Goal: Task Accomplishment & Management: Use online tool/utility

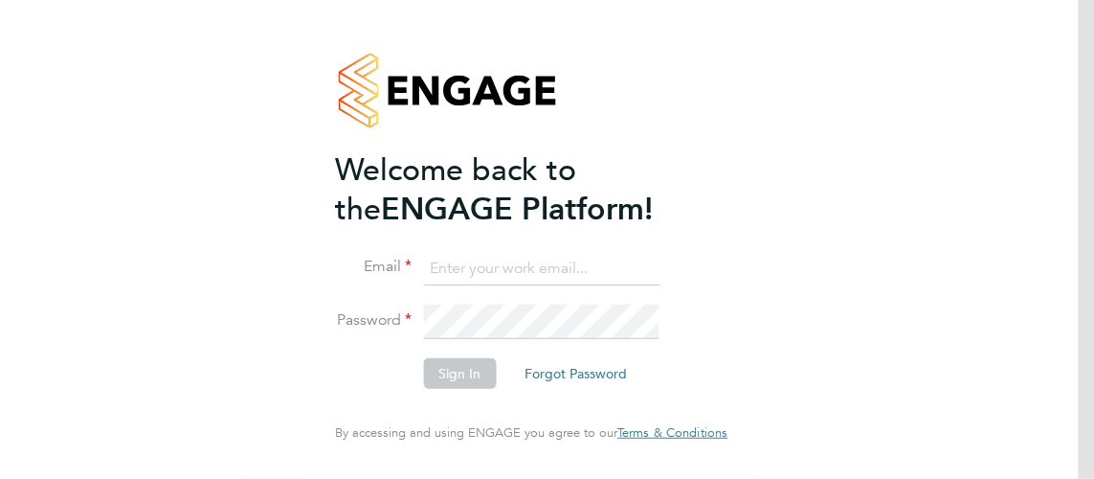
type input "[PERSON_NAME][EMAIL_ADDRESS][PERSON_NAME][DOMAIN_NAME]"
click at [439, 358] on button "Sign In" at bounding box center [459, 373] width 73 height 31
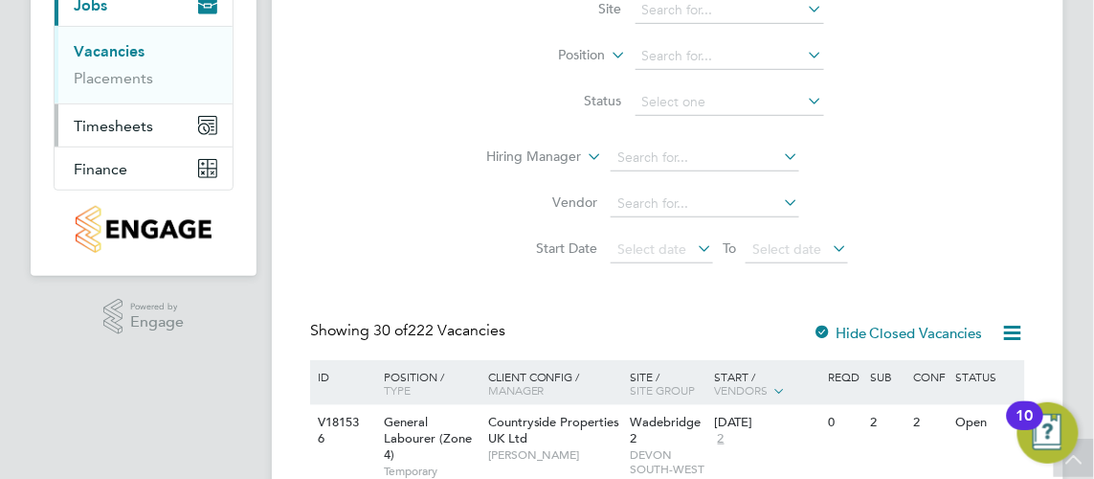
scroll to position [173, 0]
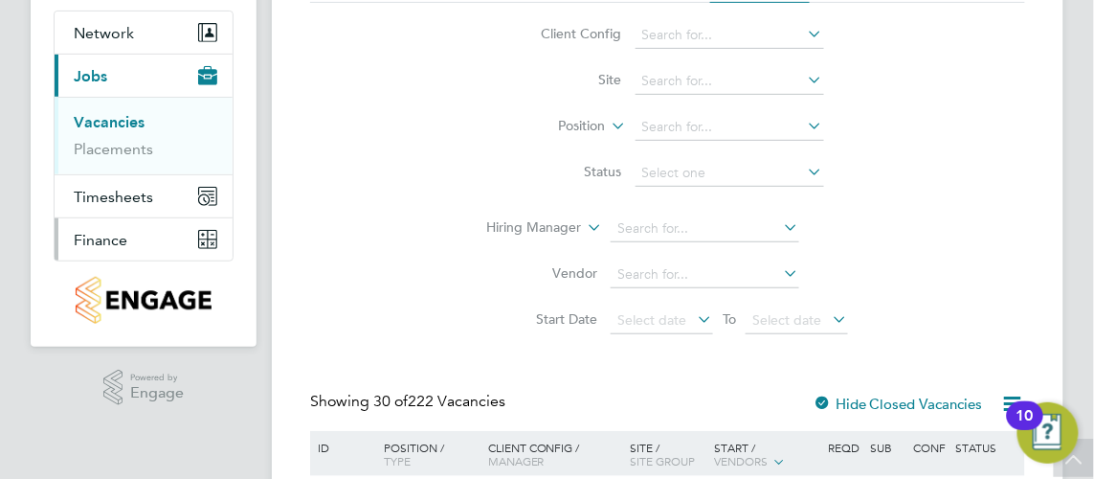
click at [118, 235] on span "Finance" at bounding box center [101, 240] width 54 height 18
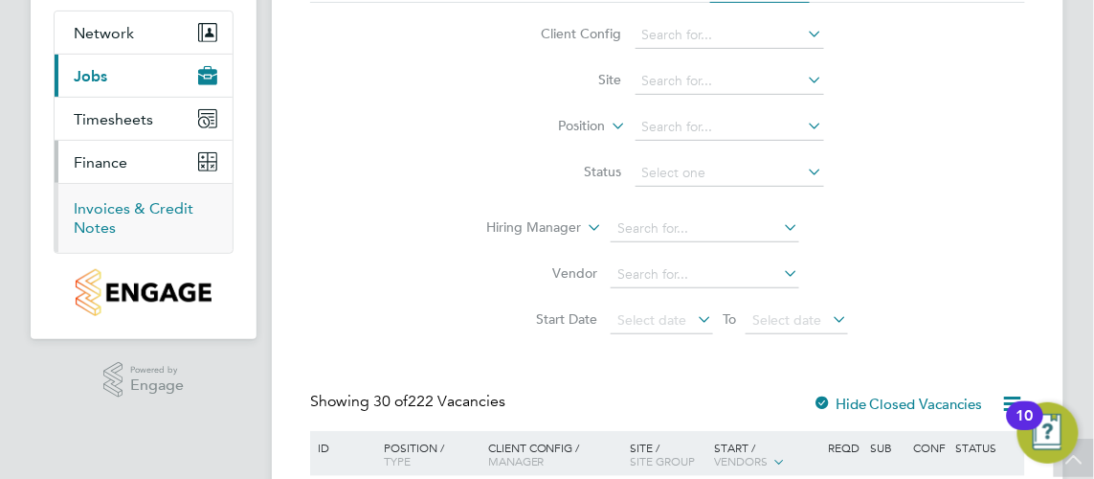
click at [149, 199] on link "Invoices & Credit Notes" at bounding box center [134, 217] width 120 height 37
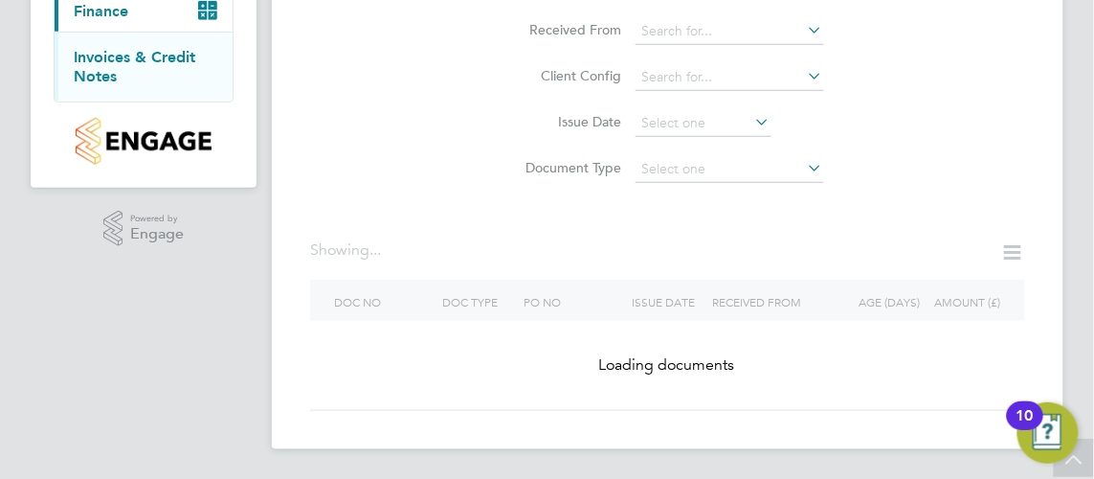
scroll to position [63, 0]
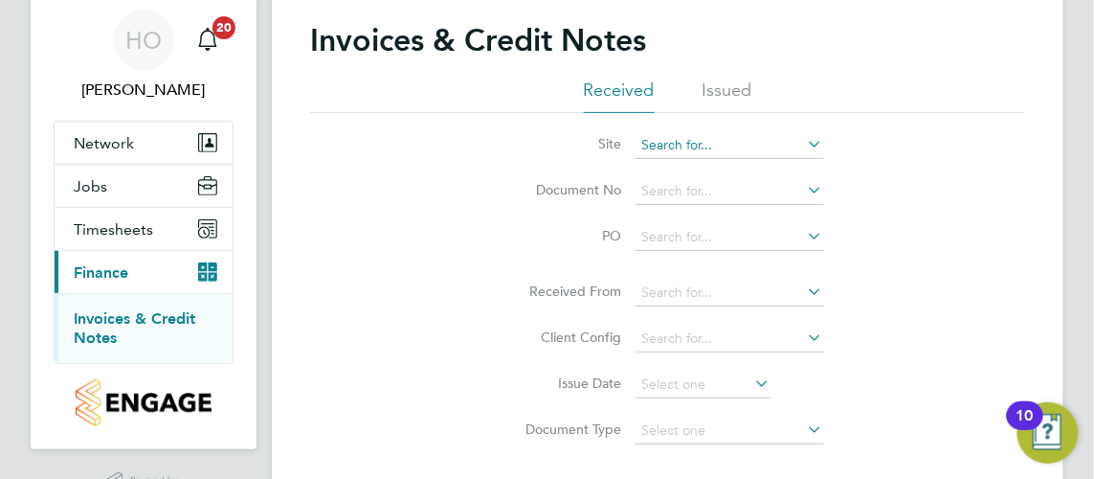
click at [738, 154] on input at bounding box center [730, 145] width 189 height 27
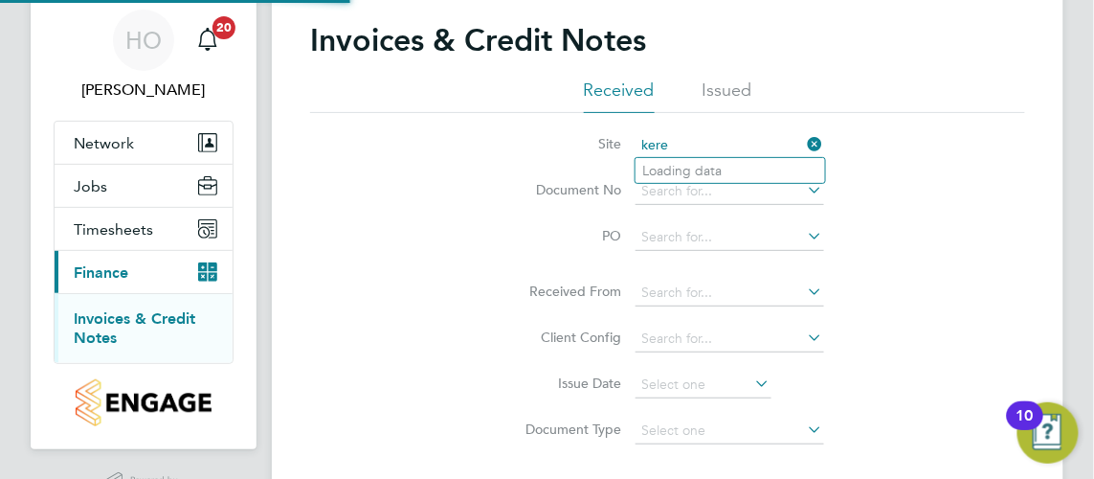
scroll to position [0, 0]
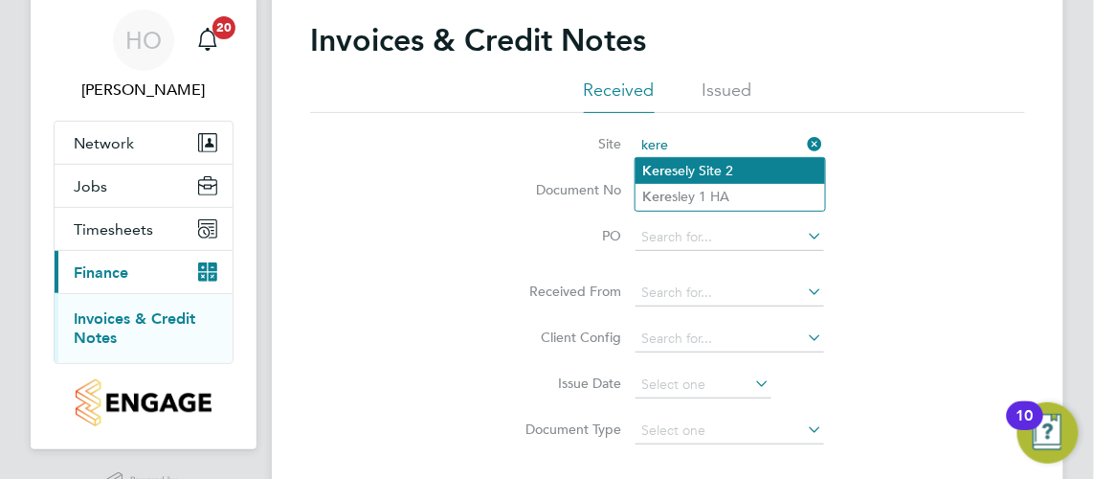
type input "kere"
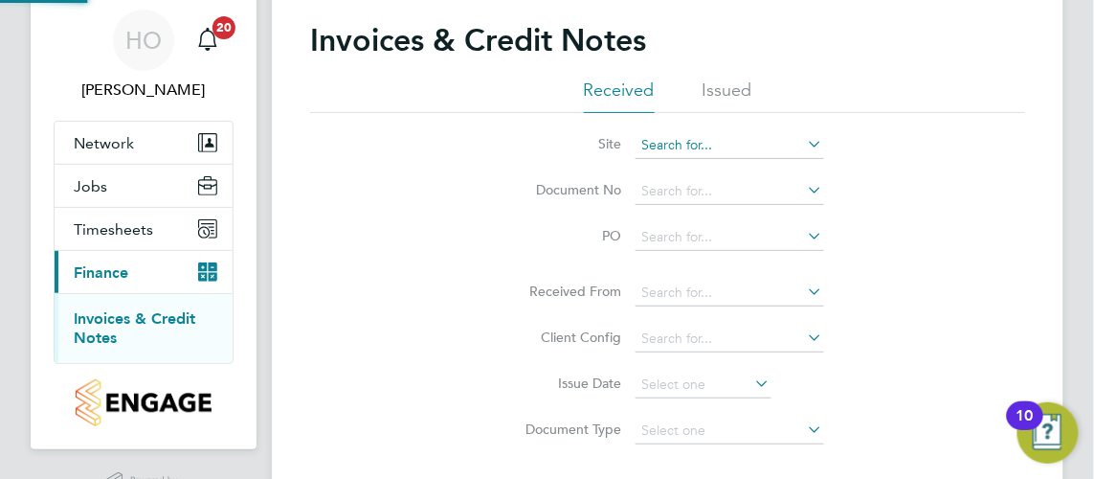
click at [726, 149] on input at bounding box center [730, 145] width 189 height 27
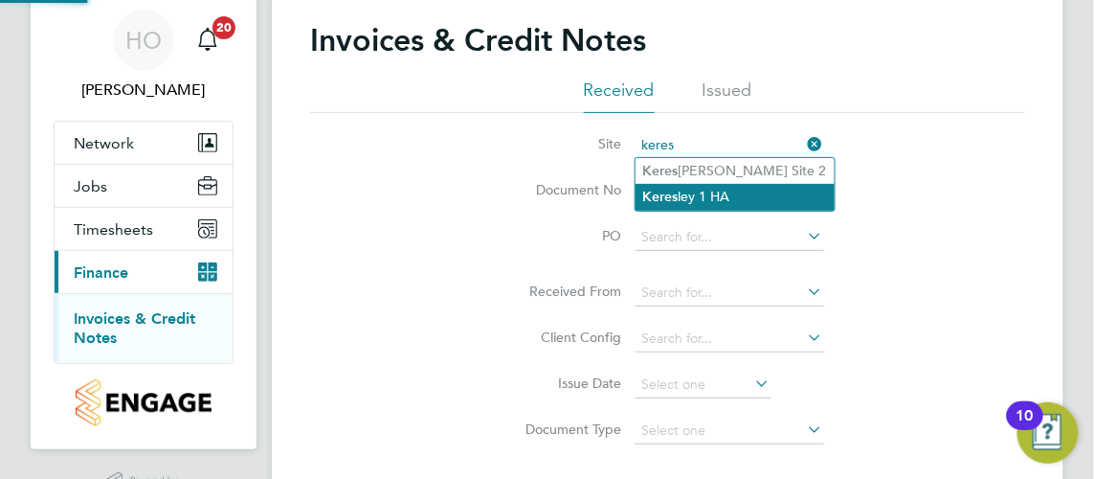
click at [728, 189] on li "Keres ley 1 HA" at bounding box center [735, 197] width 199 height 26
type input "Keresley 1 HA"
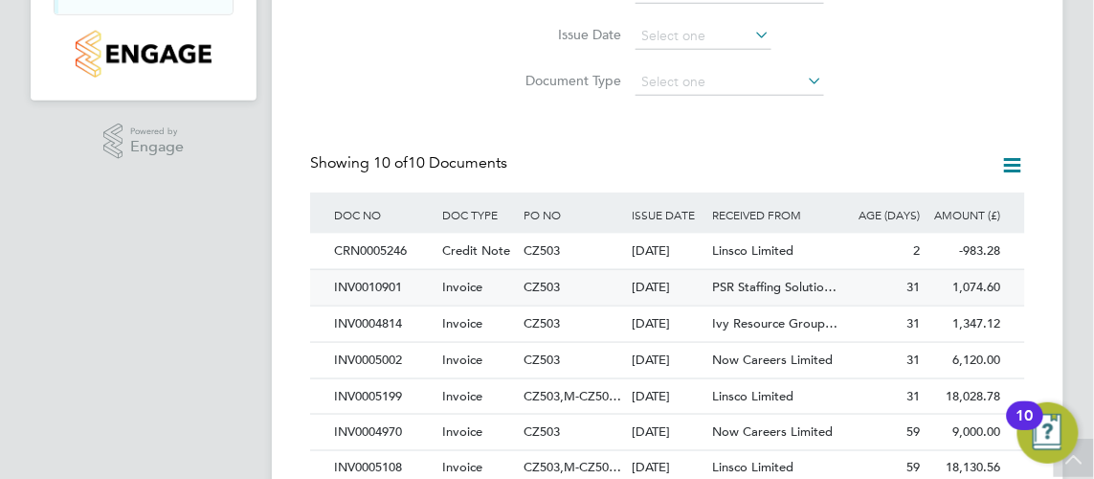
click at [550, 279] on span "CZ503" at bounding box center [542, 287] width 36 height 16
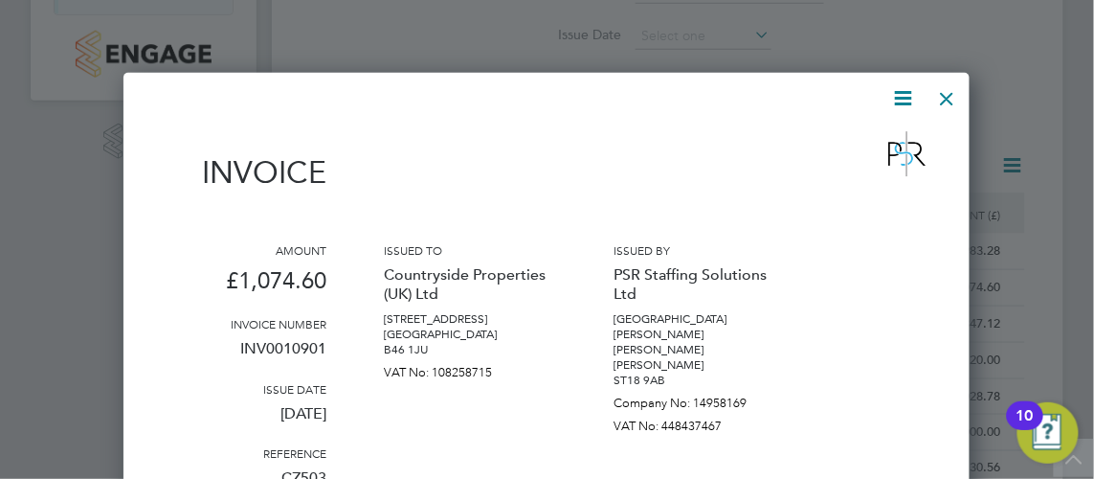
click at [951, 96] on div at bounding box center [948, 94] width 34 height 34
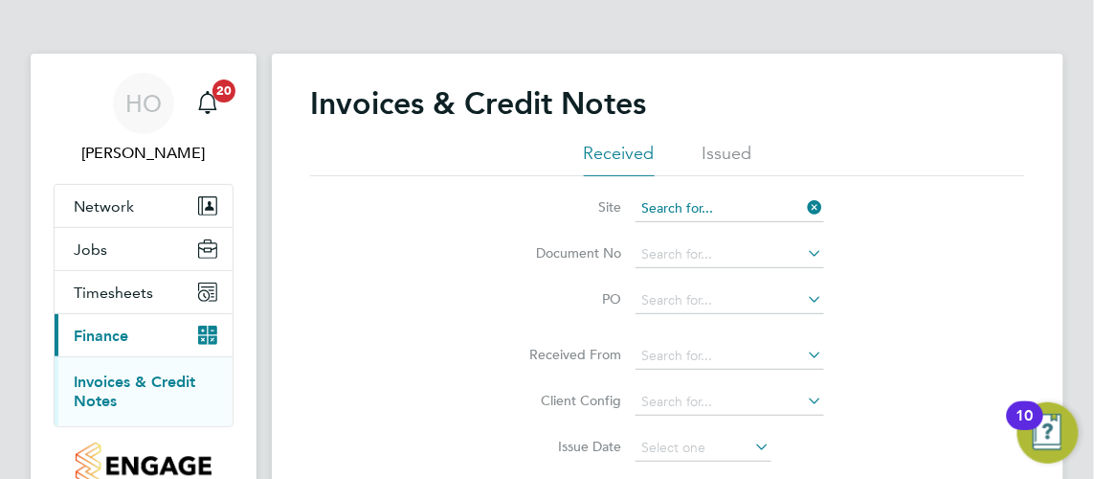
click at [729, 208] on input at bounding box center [730, 208] width 189 height 27
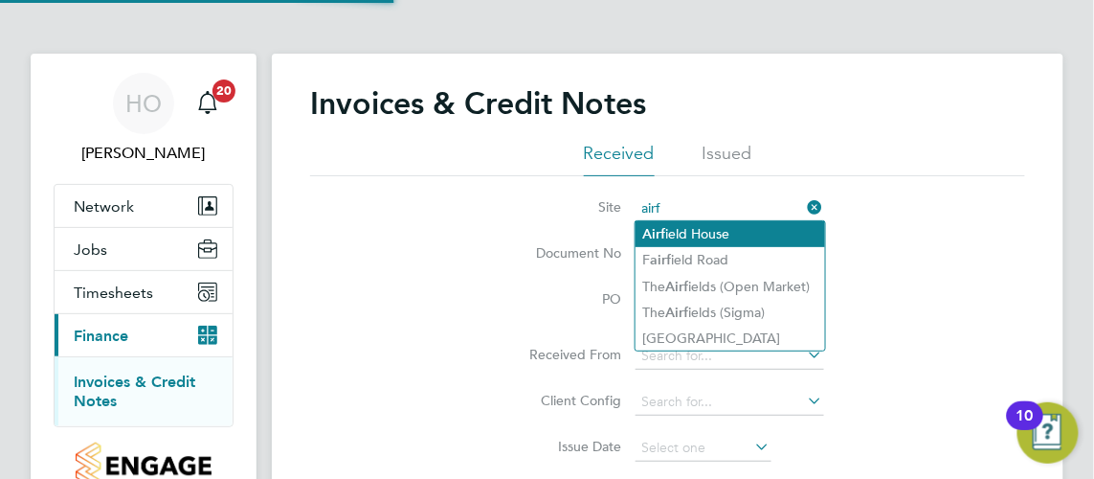
click at [725, 228] on li "Airf ield House" at bounding box center [731, 234] width 190 height 26
type input "[GEOGRAPHIC_DATA]"
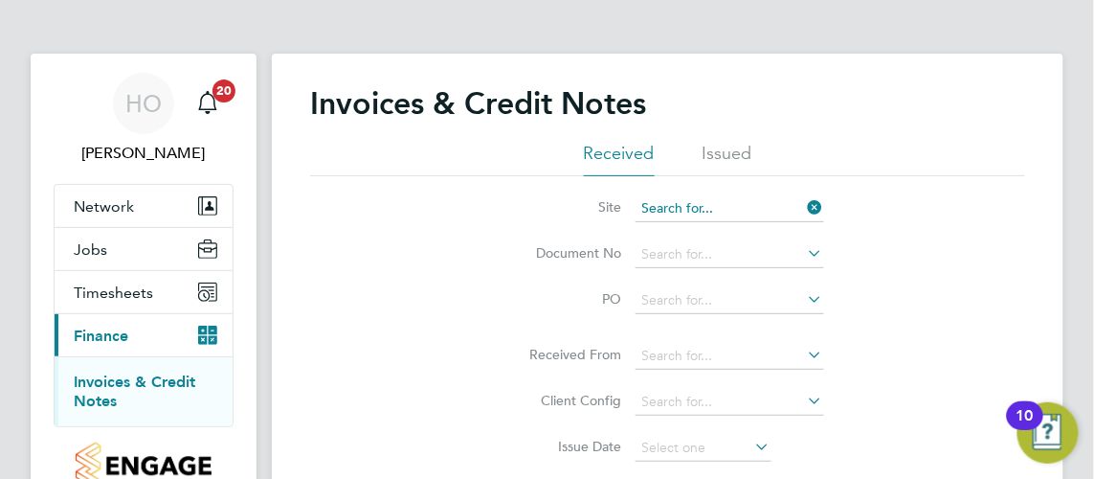
click at [749, 197] on input at bounding box center [730, 208] width 189 height 27
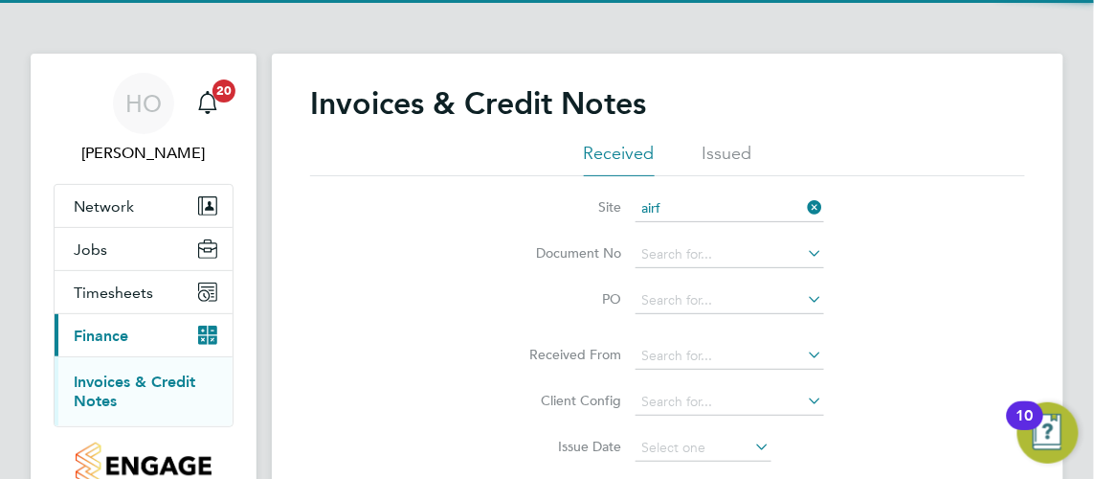
click at [705, 225] on li "Airf ield House" at bounding box center [731, 234] width 190 height 26
type input "[GEOGRAPHIC_DATA]"
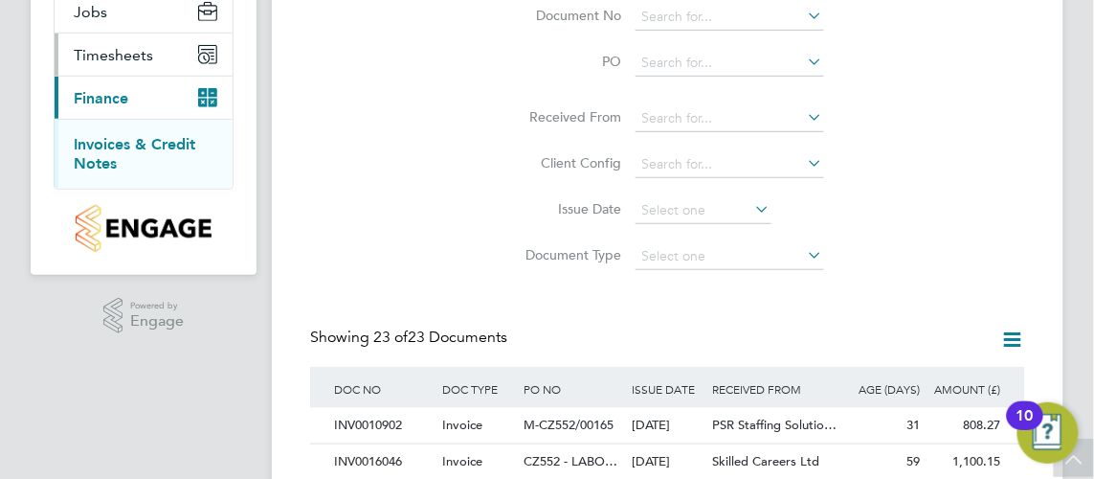
click at [109, 54] on span "Timesheets" at bounding box center [113, 55] width 79 height 18
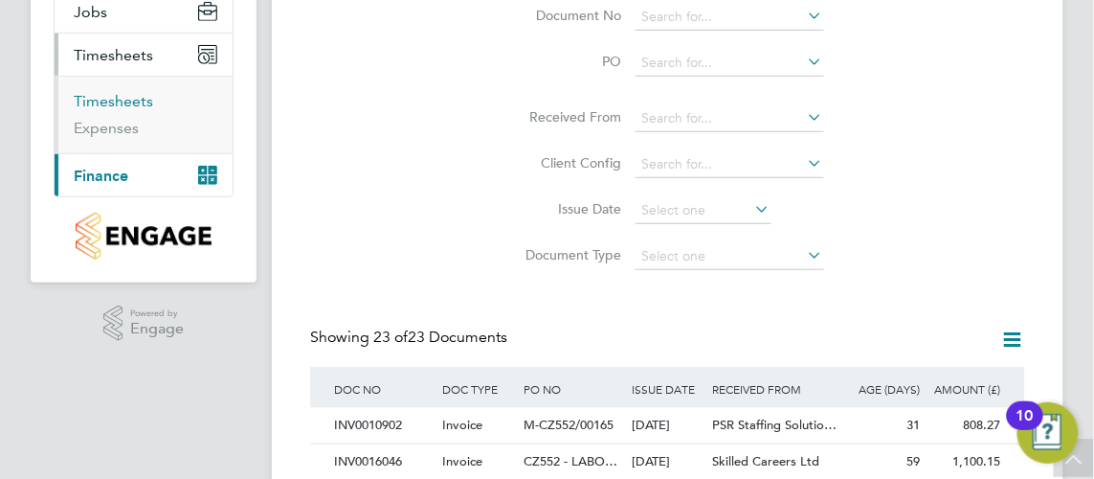
click at [123, 99] on link "Timesheets" at bounding box center [113, 101] width 79 height 18
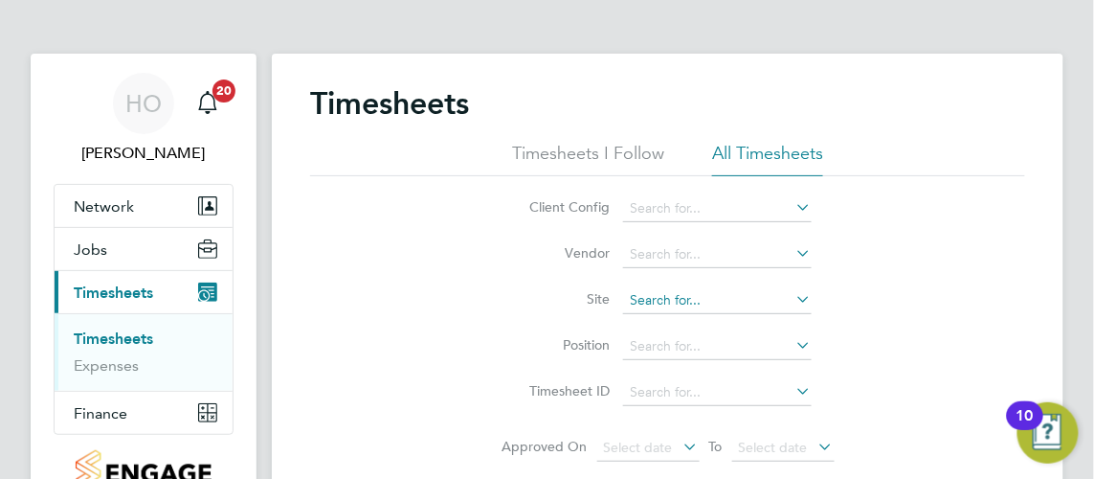
click at [712, 292] on input at bounding box center [717, 300] width 189 height 27
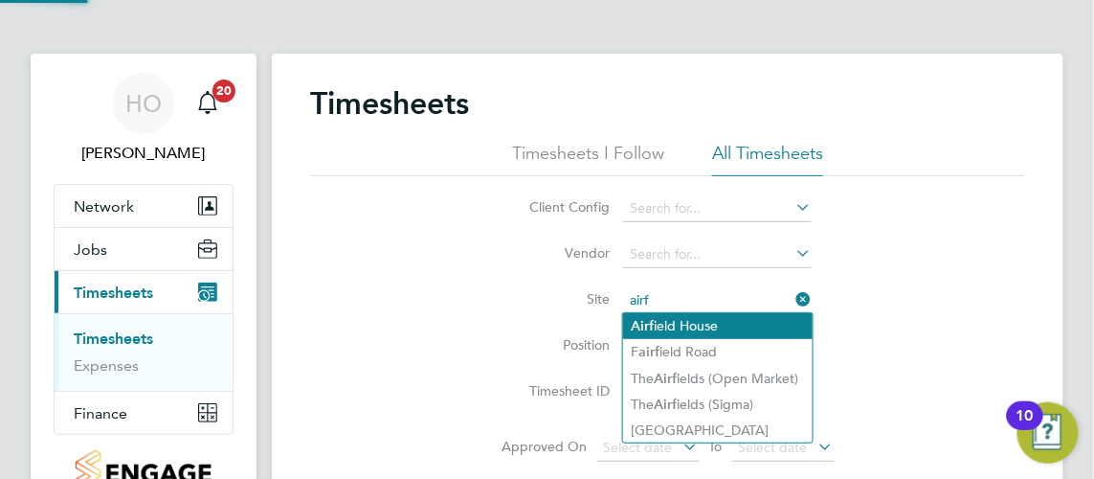
click at [693, 325] on li "Airf ield House" at bounding box center [718, 326] width 190 height 26
type input "[GEOGRAPHIC_DATA]"
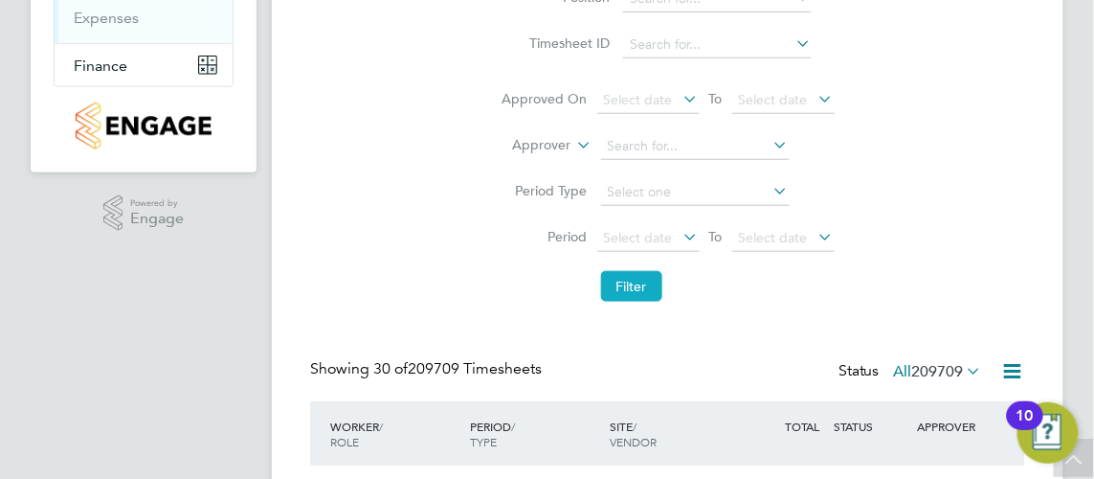
click at [648, 289] on button "Filter" at bounding box center [631, 286] width 61 height 31
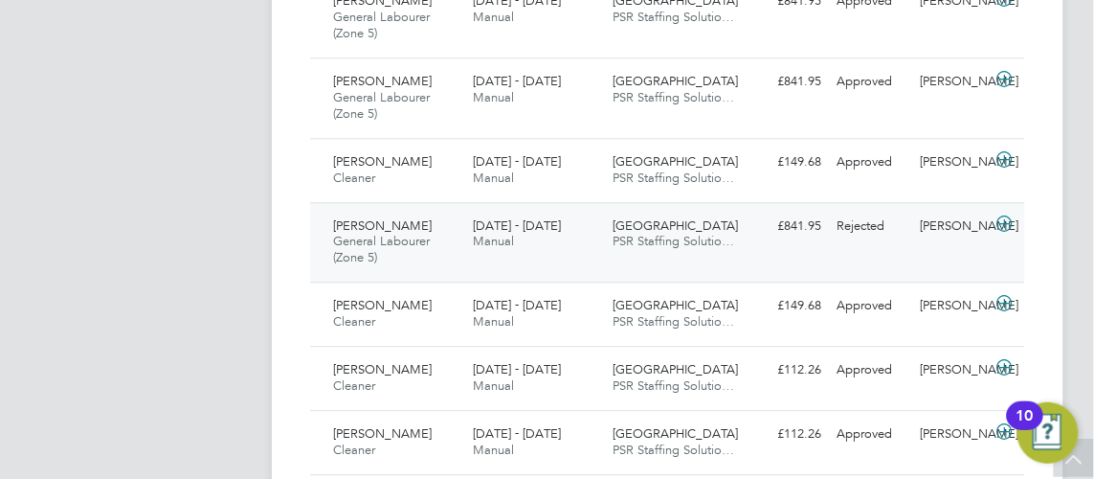
click at [740, 226] on div "Airfield House PSR Staffing Solutio…" at bounding box center [675, 235] width 140 height 48
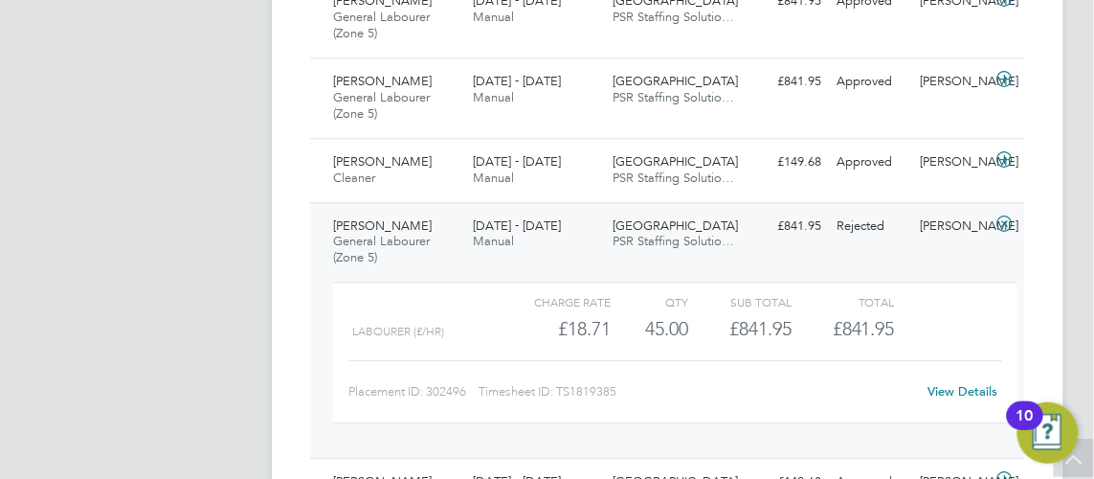
click at [666, 245] on div "Airfield House PSR Staffing Solutio…" at bounding box center [675, 235] width 140 height 48
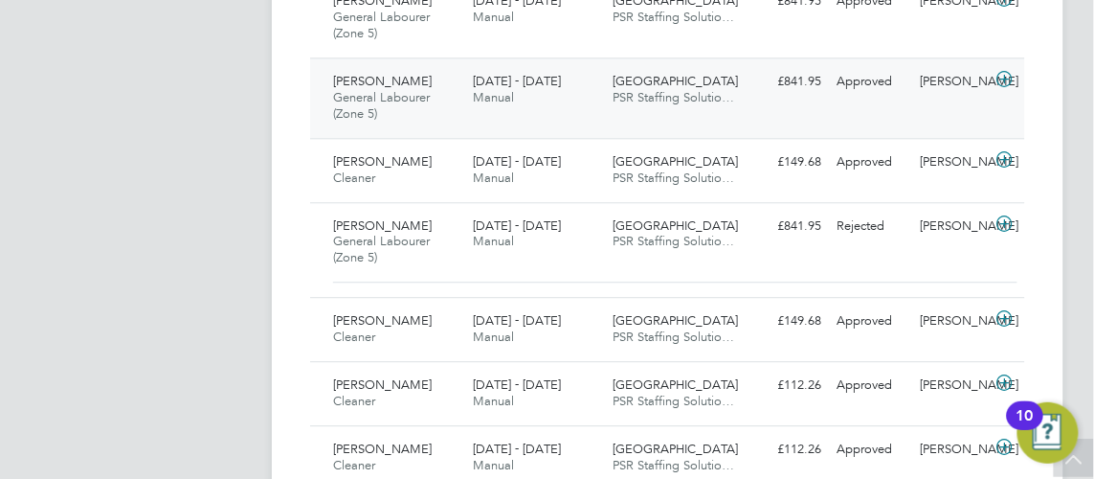
click at [835, 78] on div "Approved" at bounding box center [871, 82] width 84 height 32
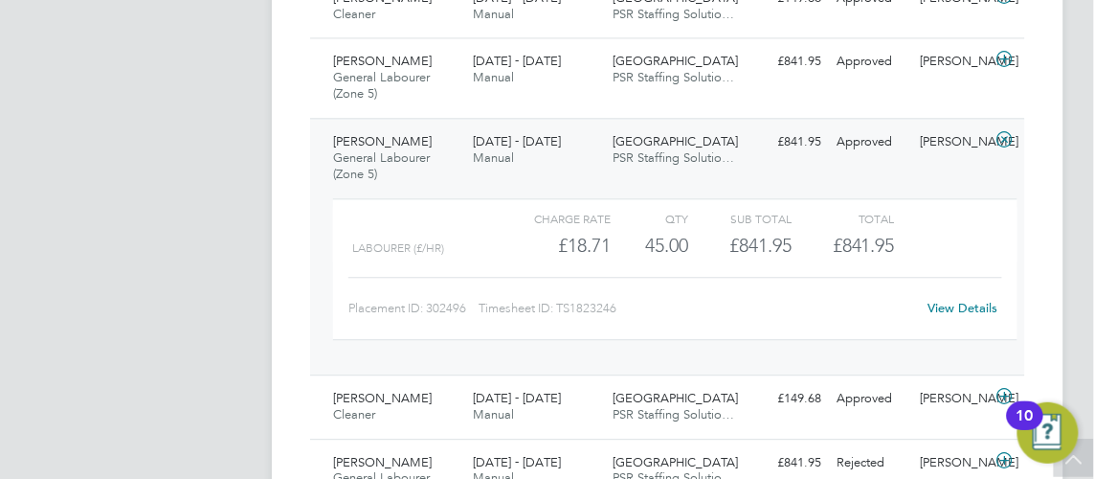
scroll to position [956, 0]
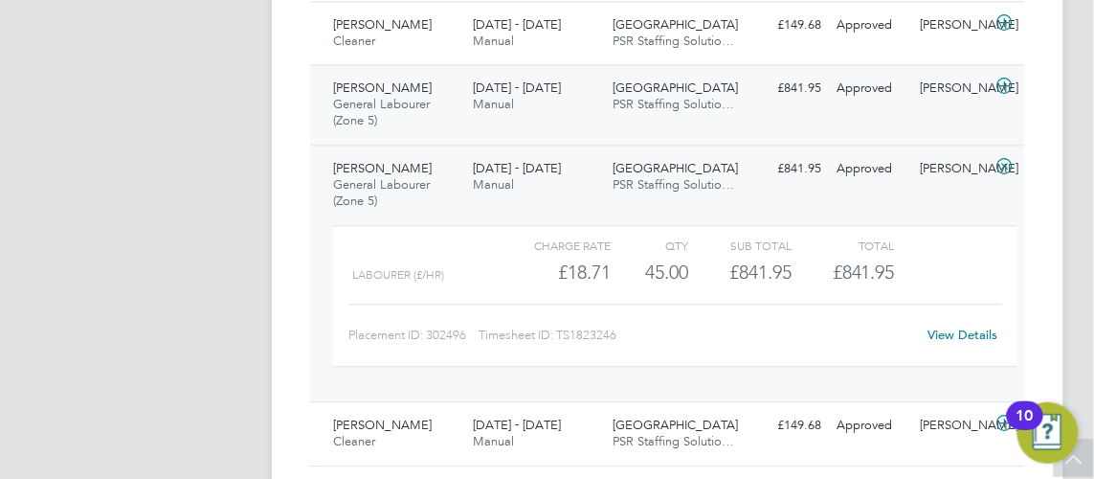
click at [523, 111] on div "[DATE] - [DATE] Manual" at bounding box center [535, 97] width 140 height 48
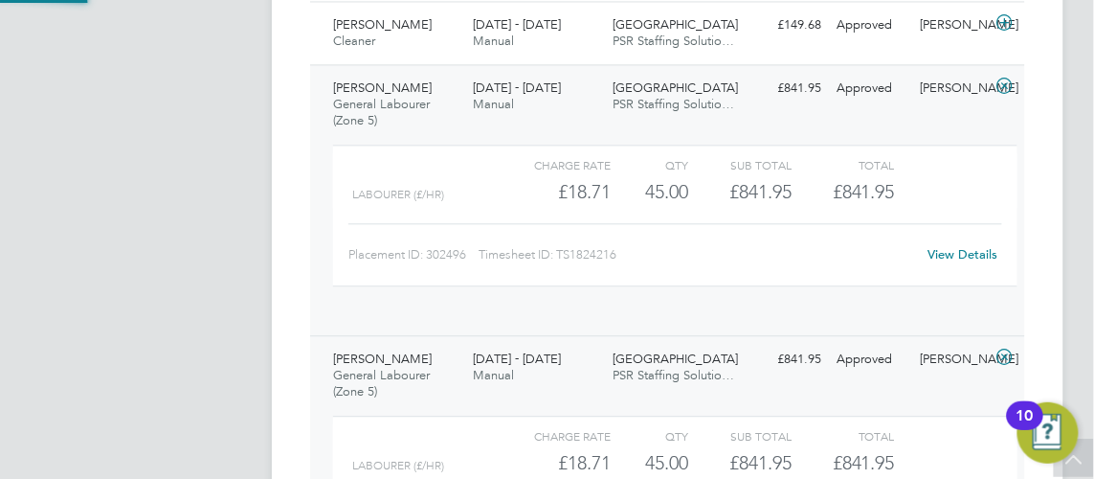
scroll to position [32, 156]
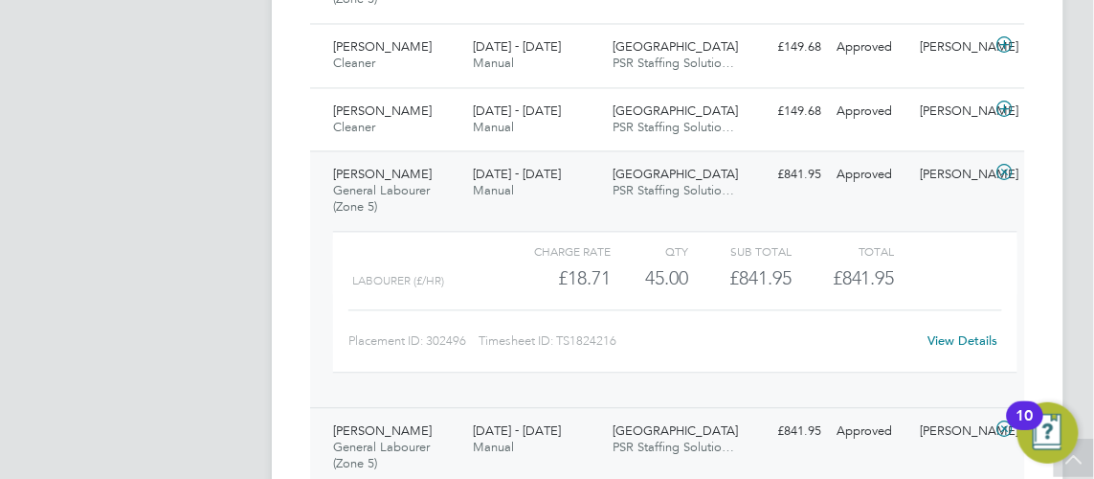
click at [472, 169] on div "[DATE] - [DATE] Manual" at bounding box center [535, 183] width 140 height 48
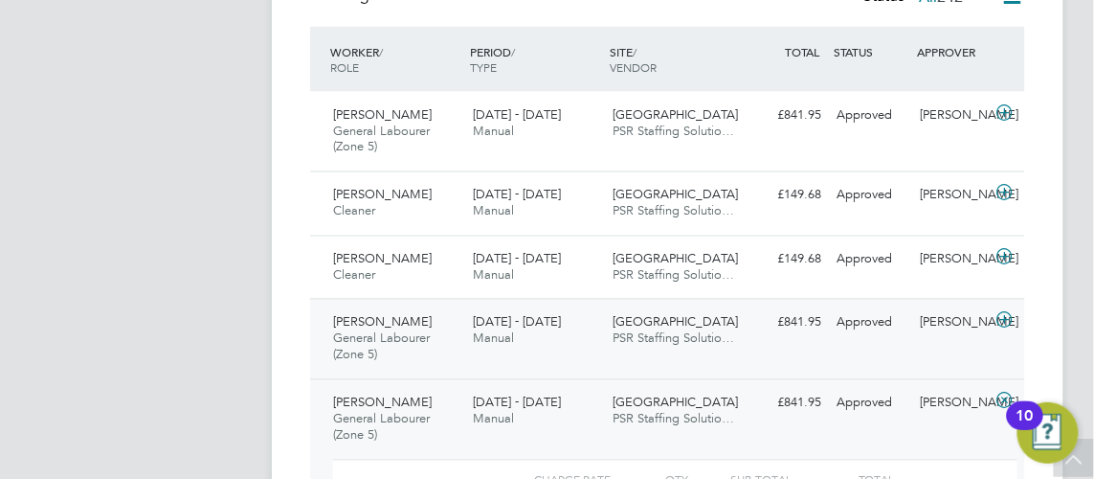
scroll to position [696, 0]
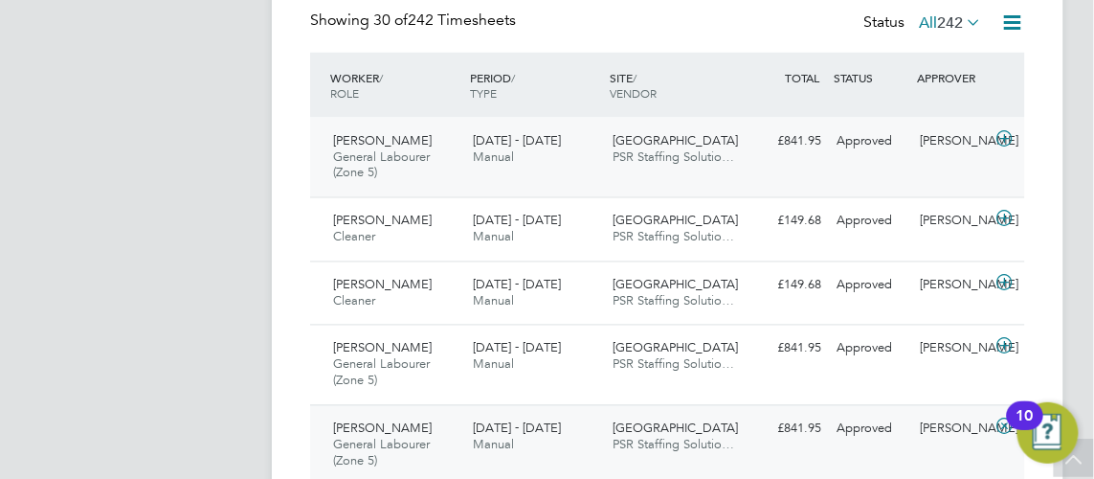
click at [468, 156] on div "[DATE] - [DATE] Manual" at bounding box center [535, 149] width 140 height 48
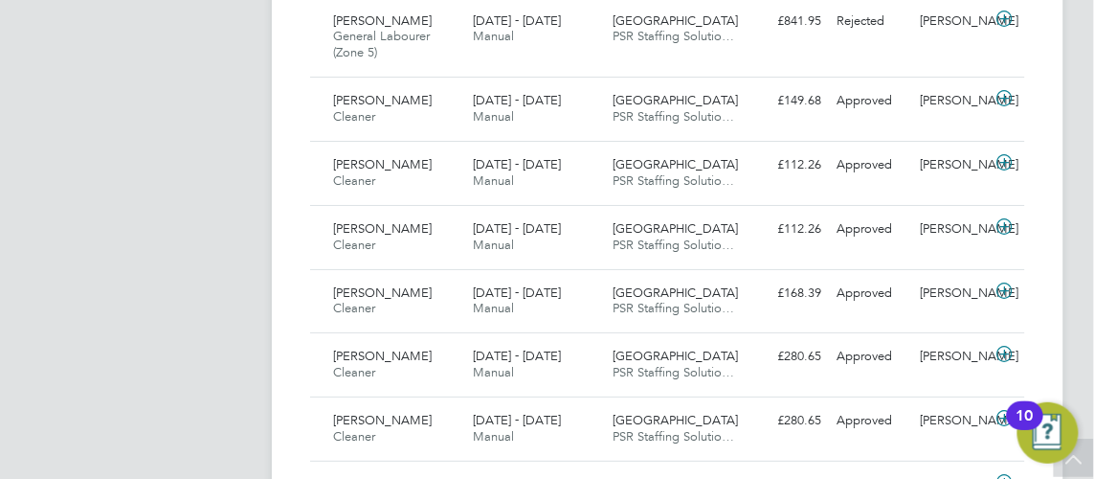
scroll to position [1653, 0]
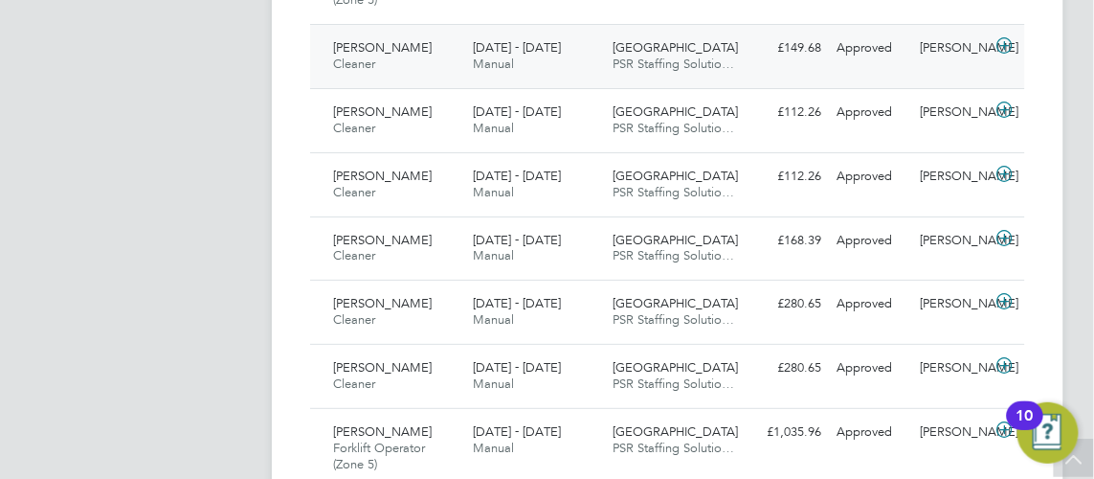
click at [559, 52] on div "[DATE] - [DATE] Manual" at bounding box center [535, 57] width 140 height 48
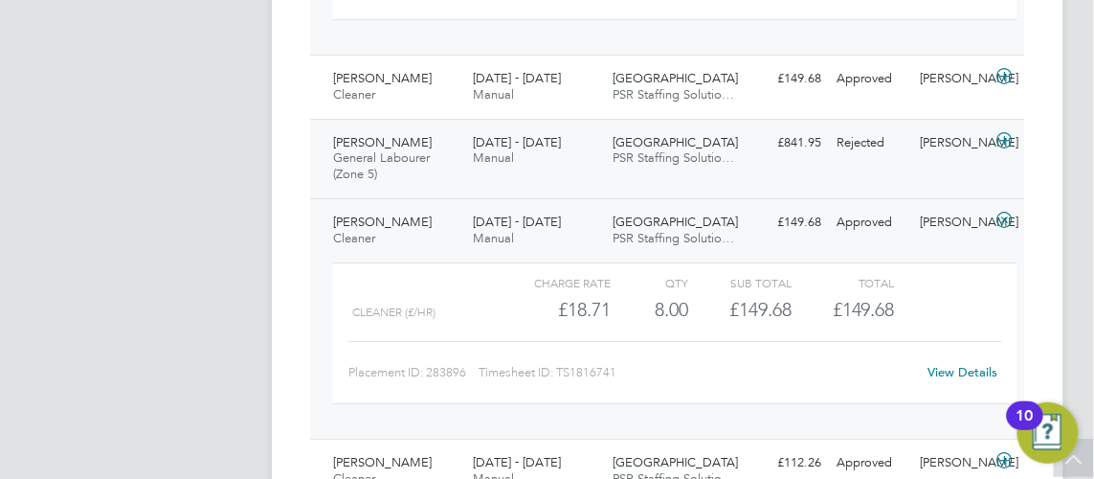
scroll to position [1392, 0]
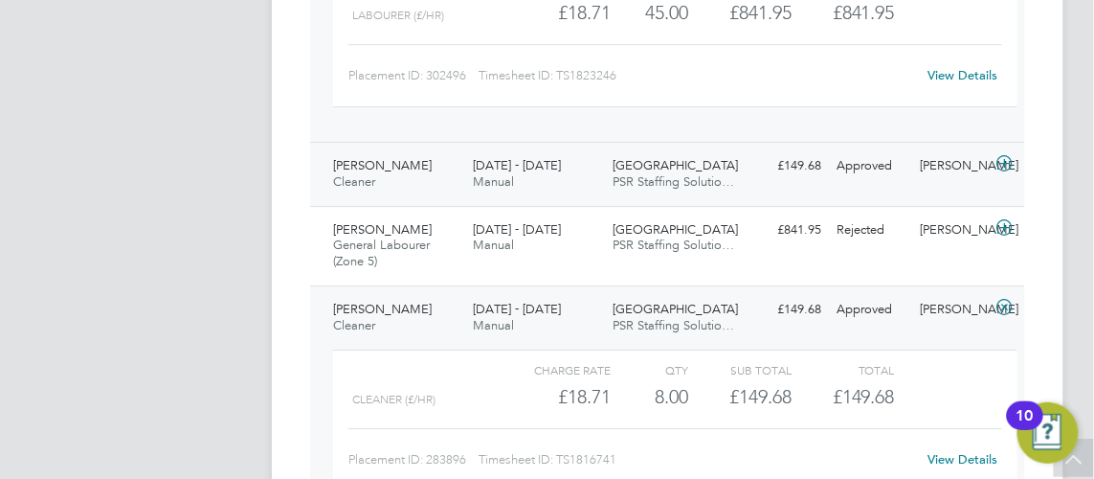
click at [440, 153] on div "[PERSON_NAME] Cleaner [DATE] - [DATE]" at bounding box center [396, 174] width 140 height 48
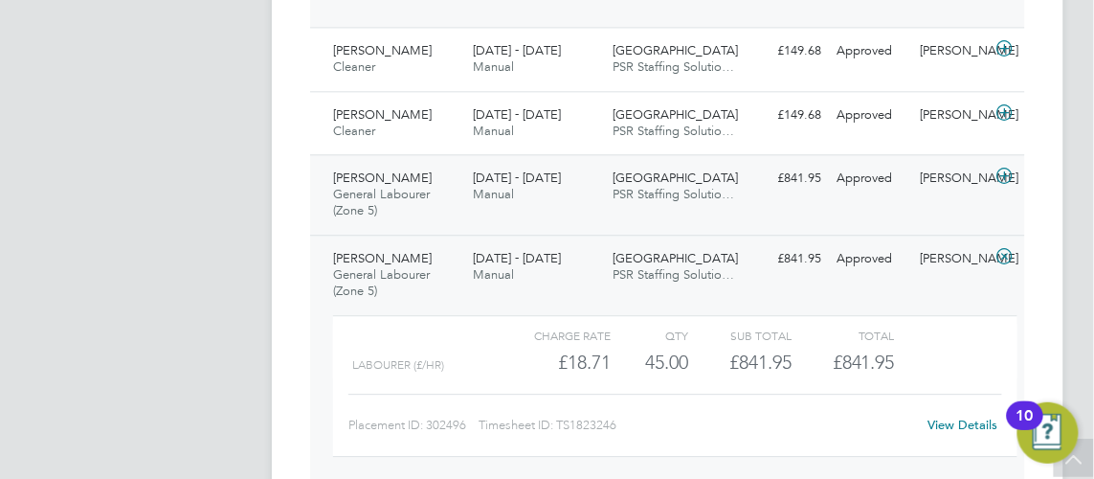
scroll to position [956, 0]
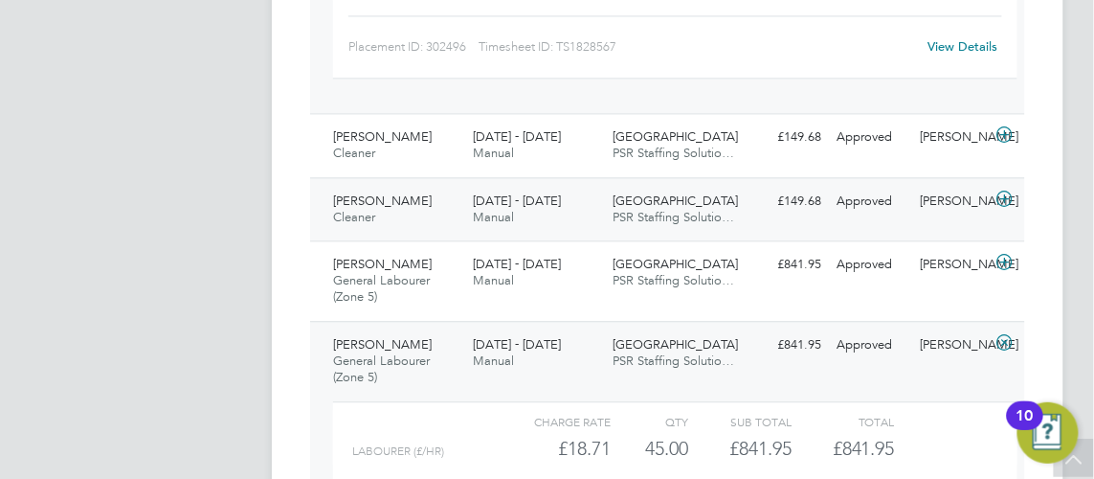
click at [456, 199] on div "[PERSON_NAME] Cleaner [DATE] - [DATE]" at bounding box center [396, 210] width 140 height 48
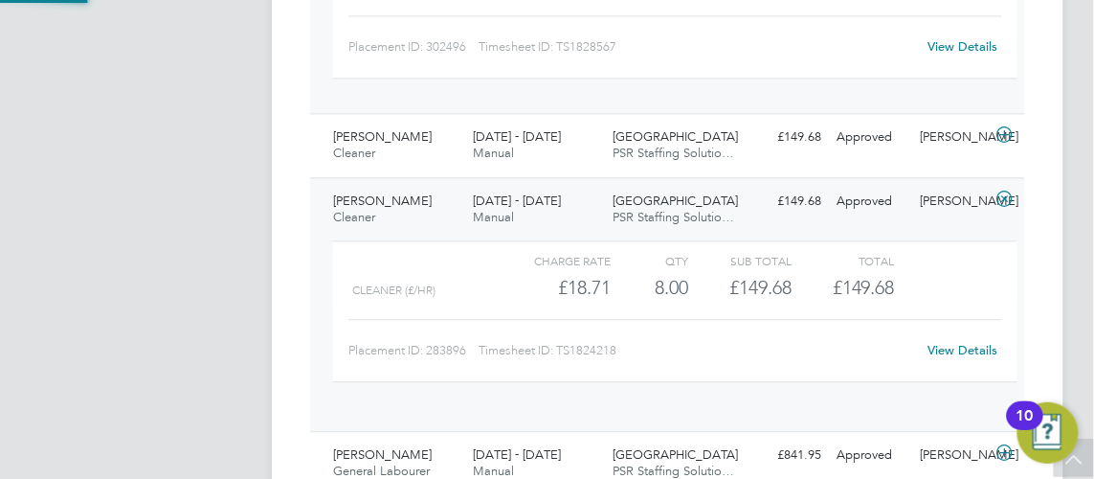
scroll to position [32, 156]
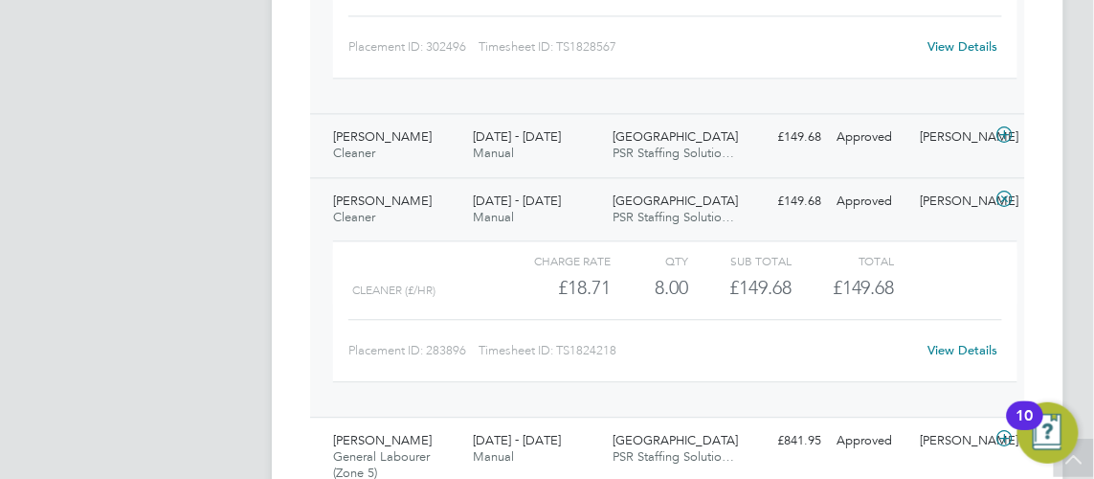
click at [538, 143] on div "[DATE] - [DATE] Manual" at bounding box center [535, 146] width 140 height 48
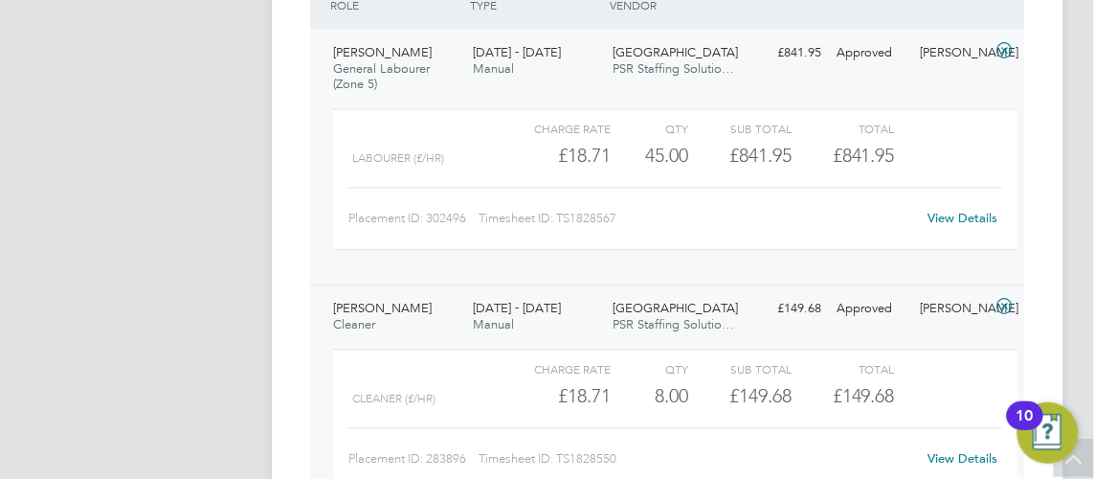
scroll to position [783, 0]
click at [490, 68] on span "Manual" at bounding box center [493, 69] width 41 height 16
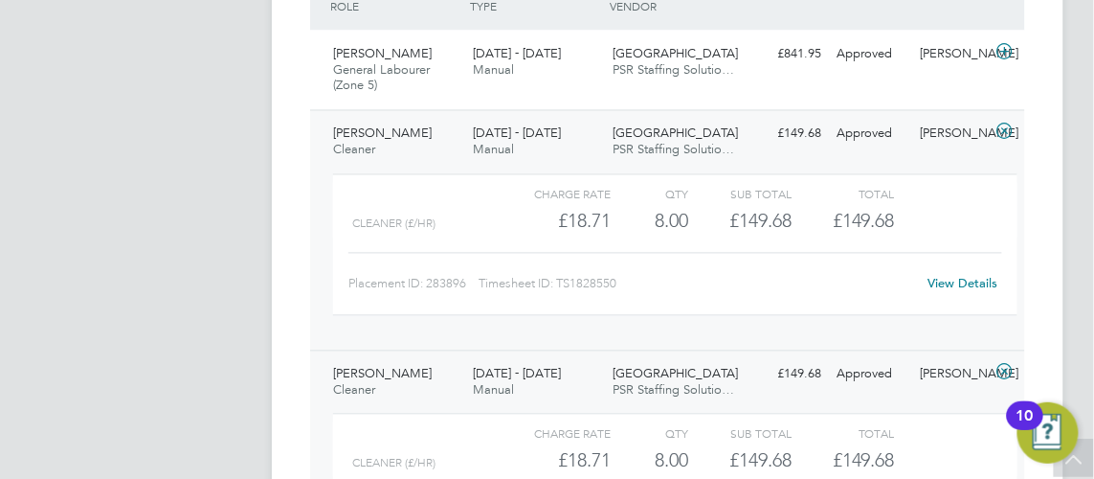
click at [514, 136] on span "[DATE] - [DATE]" at bounding box center [517, 133] width 88 height 16
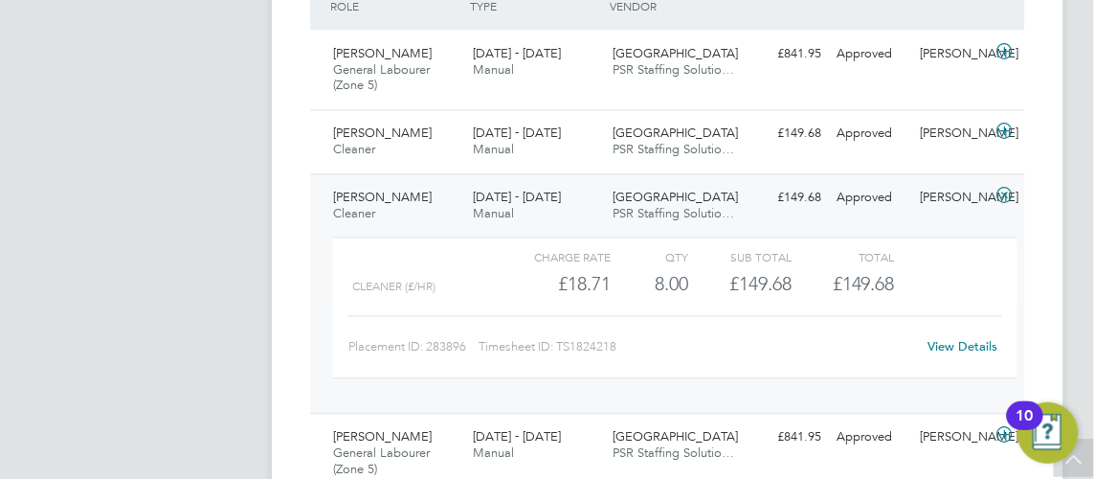
click at [534, 216] on div "[DATE] - [DATE] Manual" at bounding box center [535, 207] width 140 height 48
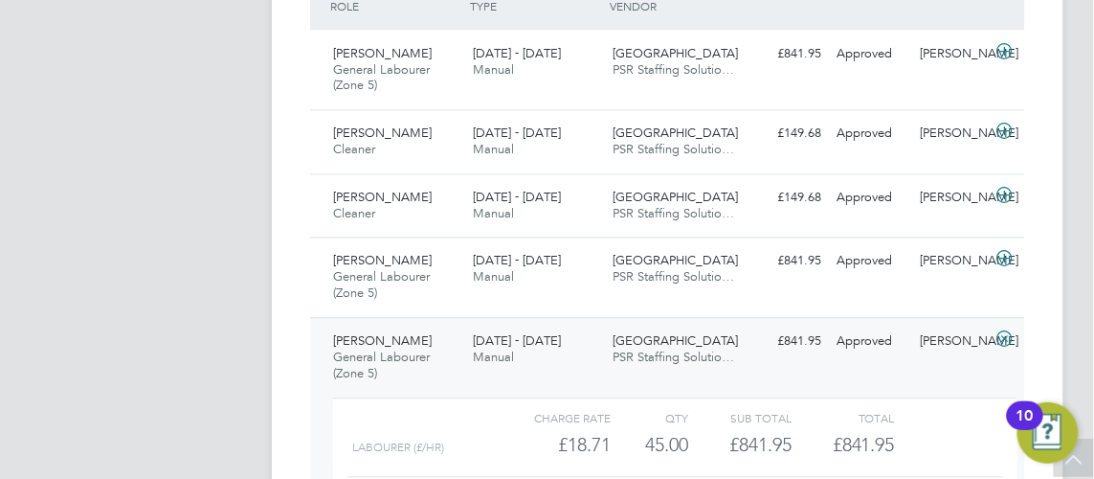
click at [543, 350] on div "[DATE] - [DATE] Manual" at bounding box center [535, 350] width 140 height 48
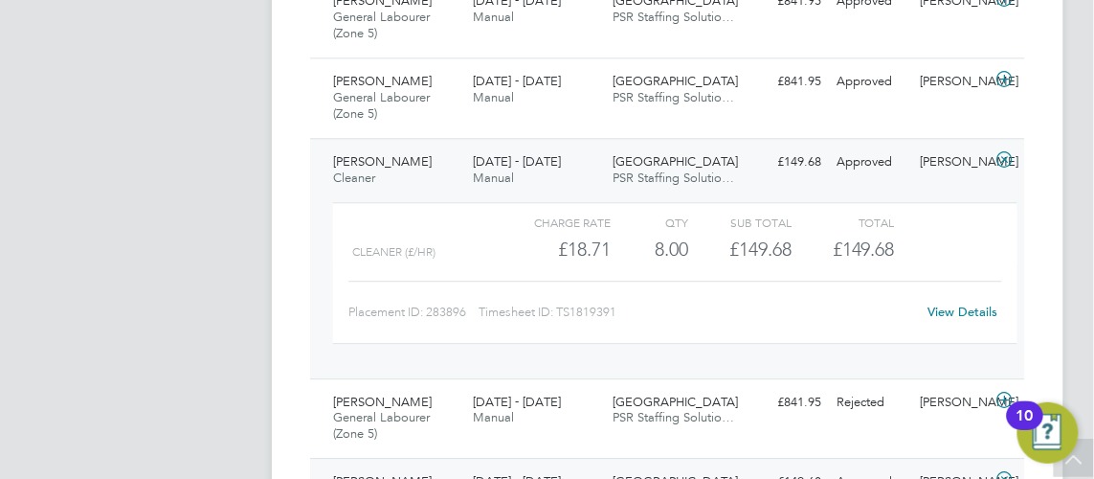
click at [531, 178] on div "[DATE] - [DATE] Manual" at bounding box center [535, 170] width 140 height 48
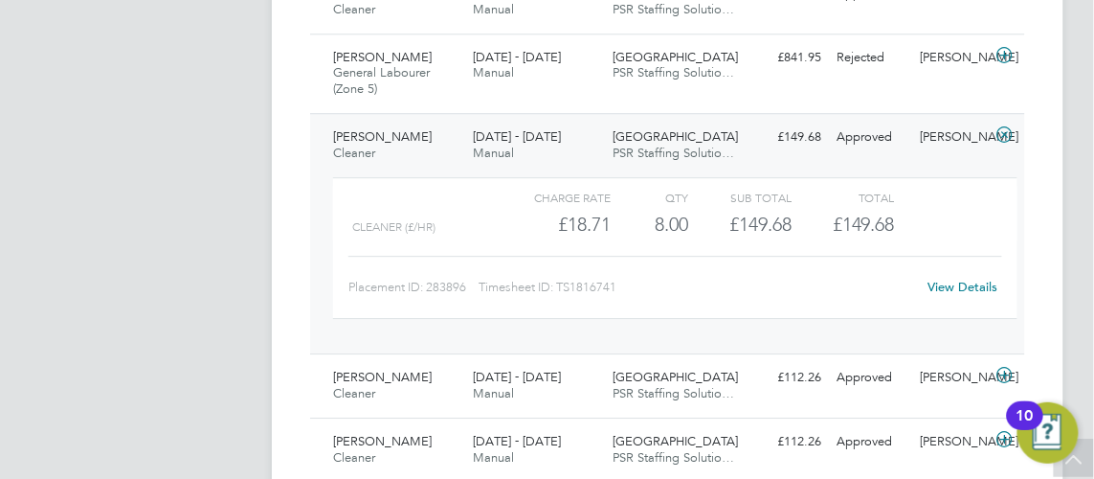
scroll to position [1218, 0]
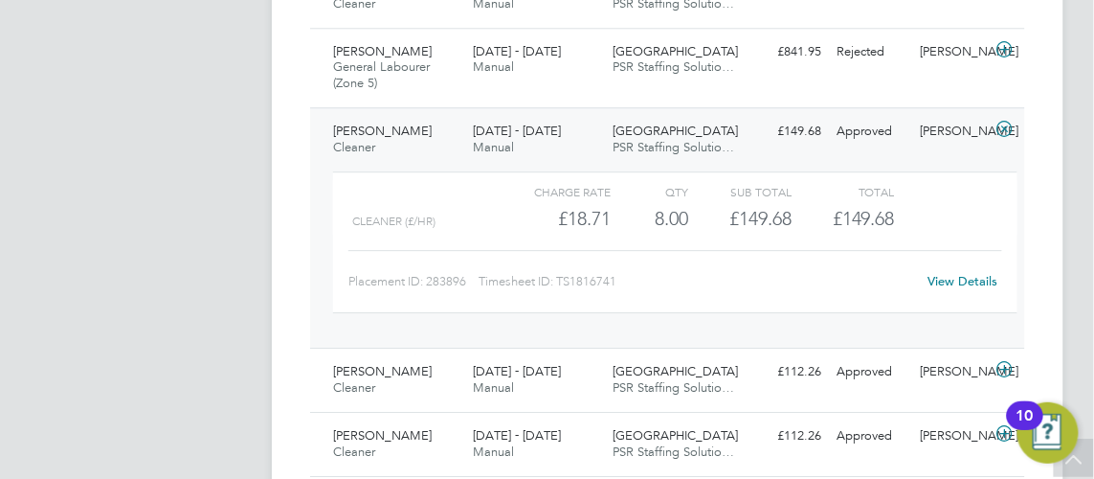
click at [529, 138] on div "[DATE] - [DATE] Manual" at bounding box center [535, 140] width 140 height 48
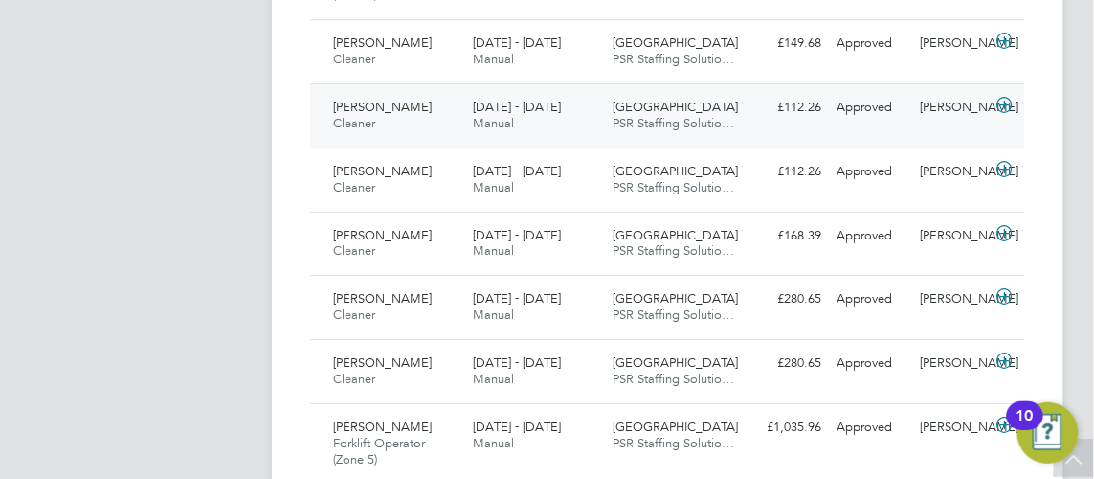
scroll to position [1392, 0]
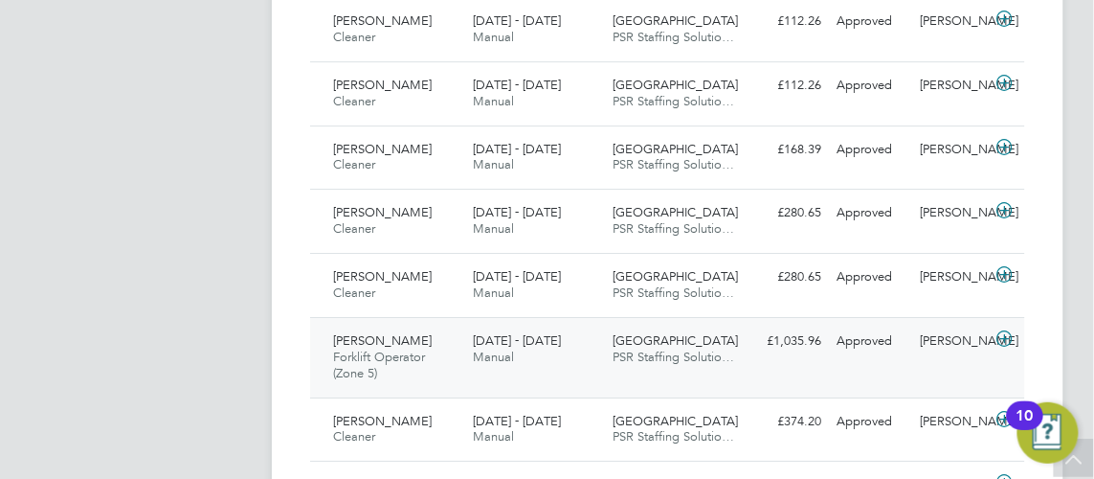
click at [520, 341] on span "[DATE] - [DATE]" at bounding box center [517, 340] width 88 height 16
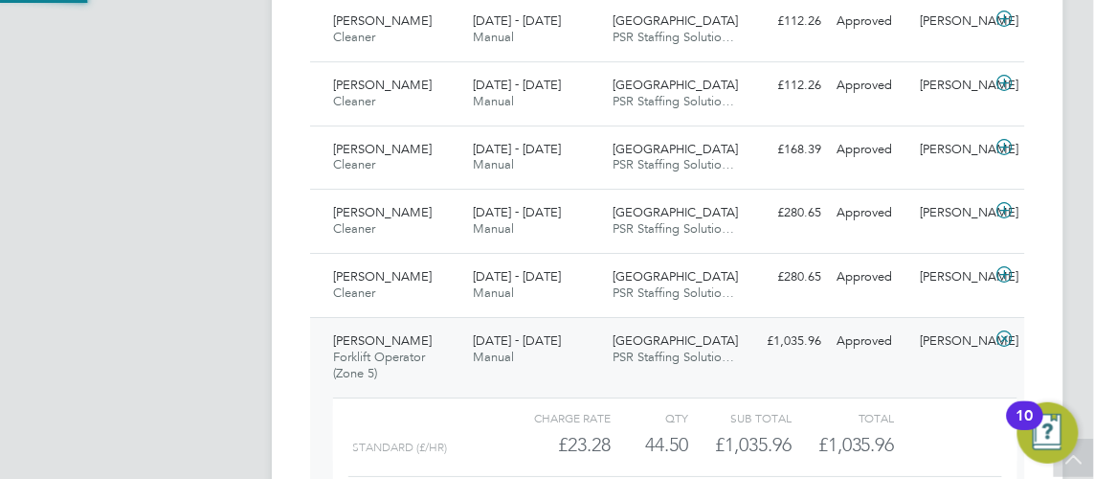
scroll to position [32, 156]
click at [520, 341] on span "[DATE] - [DATE]" at bounding box center [517, 340] width 88 height 16
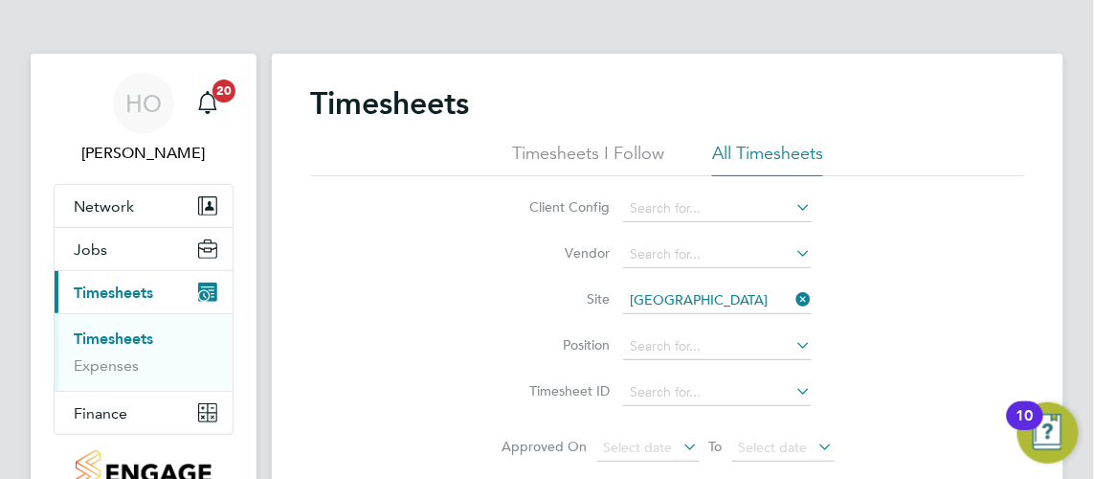
scroll to position [86, 0]
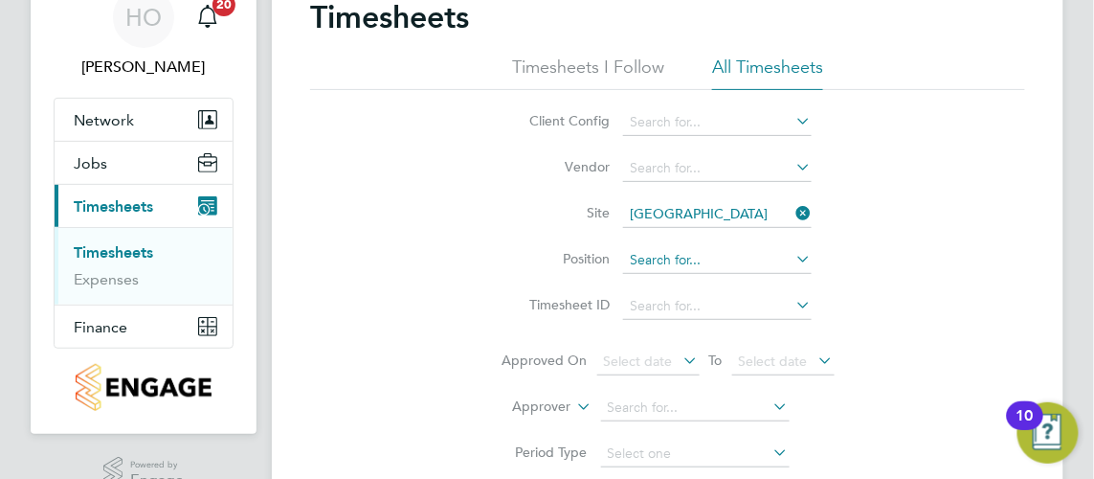
click at [741, 265] on input at bounding box center [717, 260] width 189 height 27
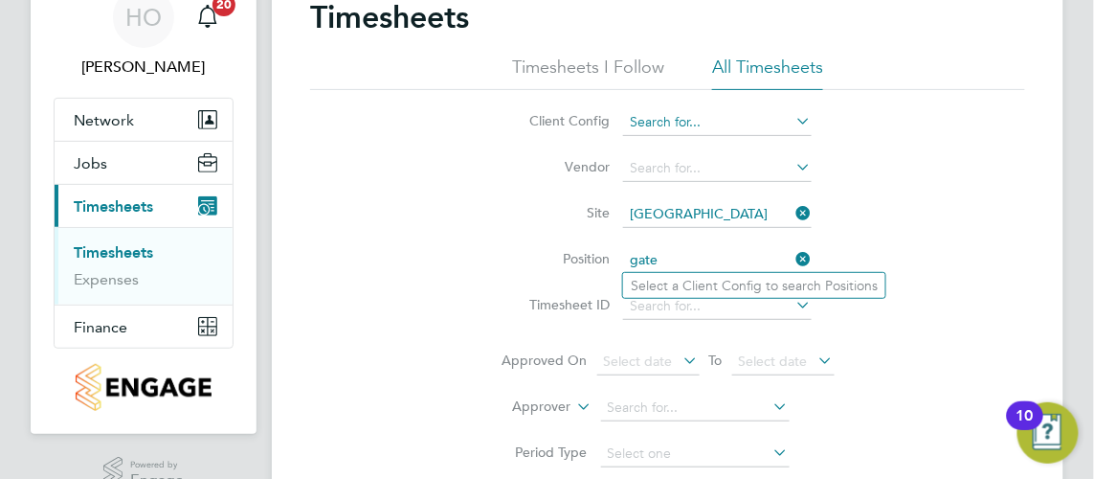
type input "gate"
click at [693, 113] on input at bounding box center [717, 122] width 189 height 27
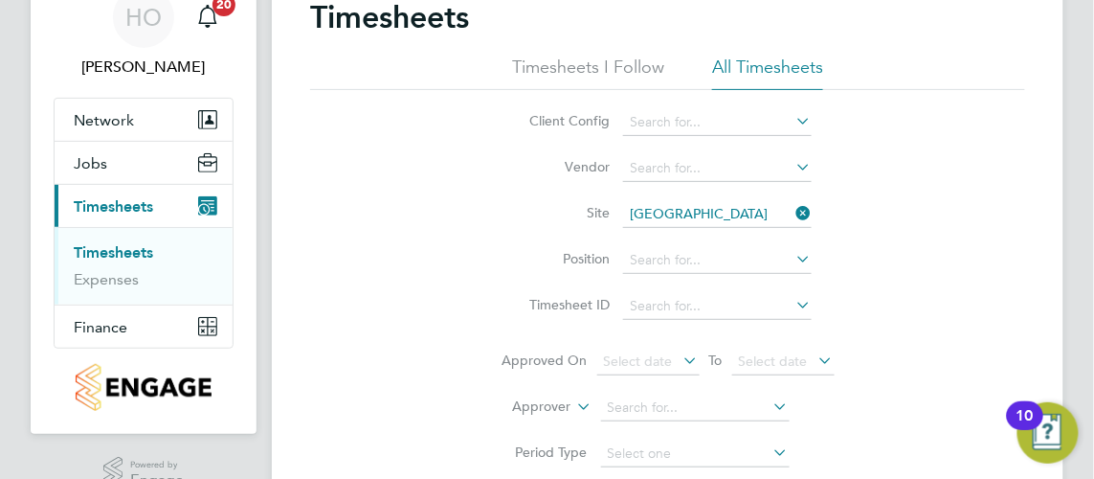
click at [751, 361] on li "Countryside Properties UK Ltd" at bounding box center [842, 374] width 439 height 26
type input "Countryside Properties UK Ltd"
click at [691, 264] on input at bounding box center [717, 260] width 189 height 27
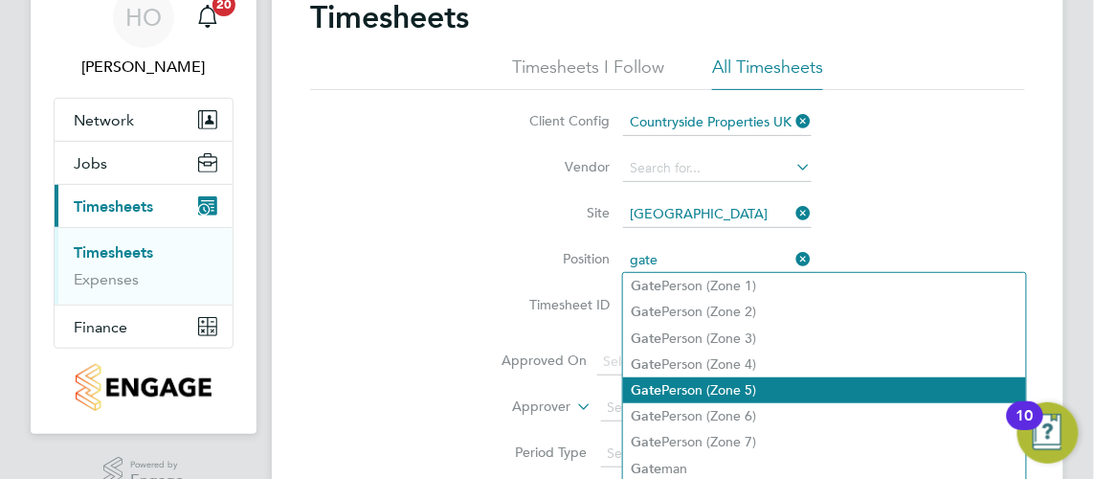
click at [783, 386] on li "Gate Person (Zone 5)" at bounding box center [824, 390] width 403 height 26
type input "Gate Person (Zone 5)"
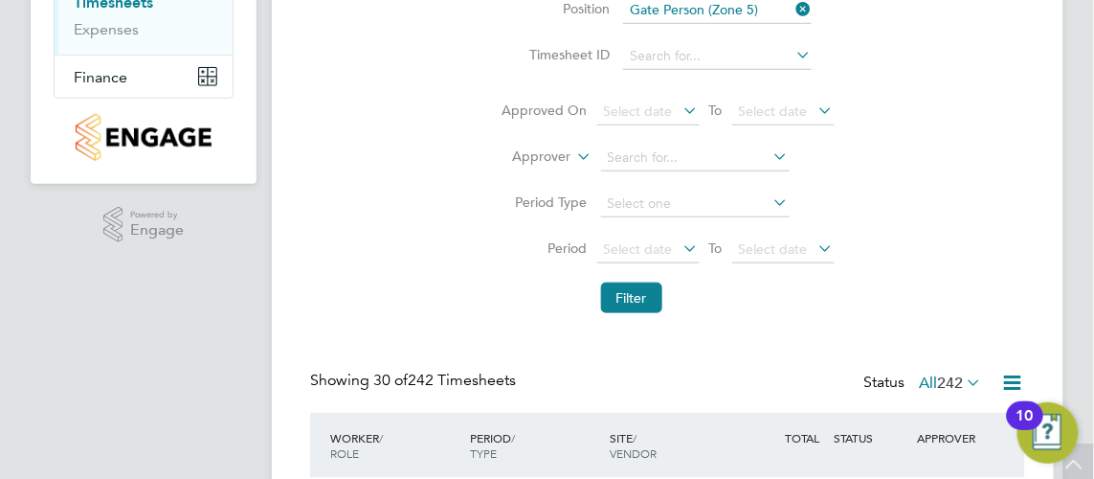
scroll to position [348, 0]
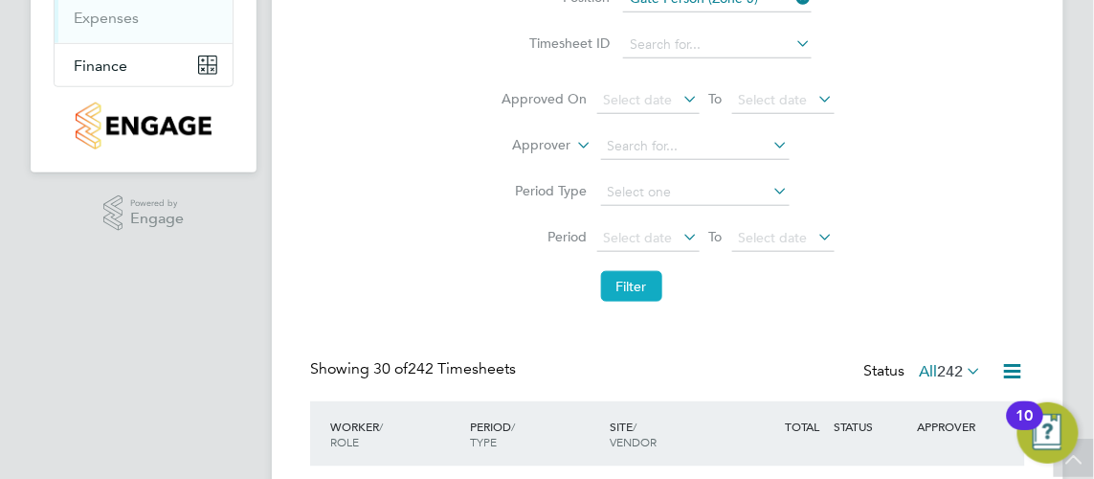
click at [636, 289] on button "Filter" at bounding box center [631, 286] width 61 height 31
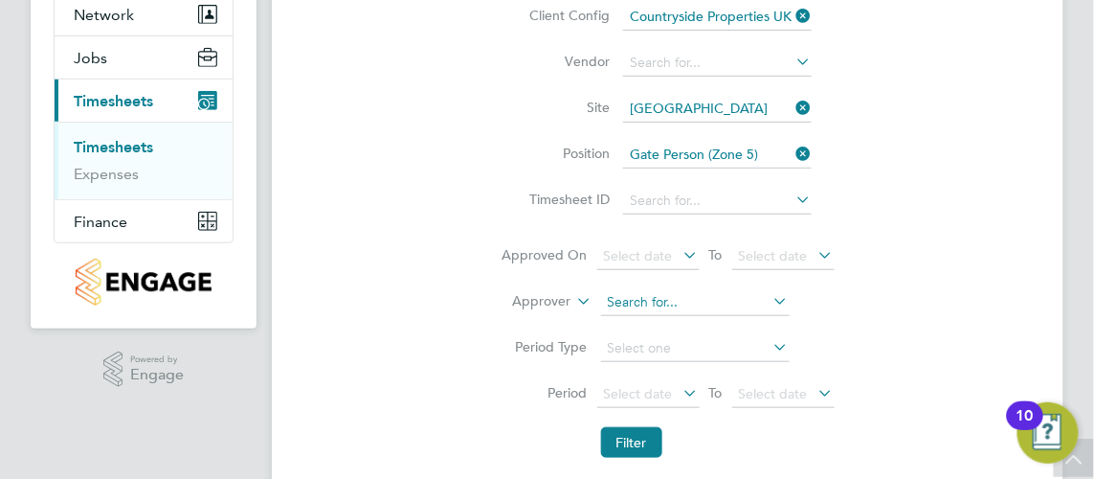
scroll to position [104, 0]
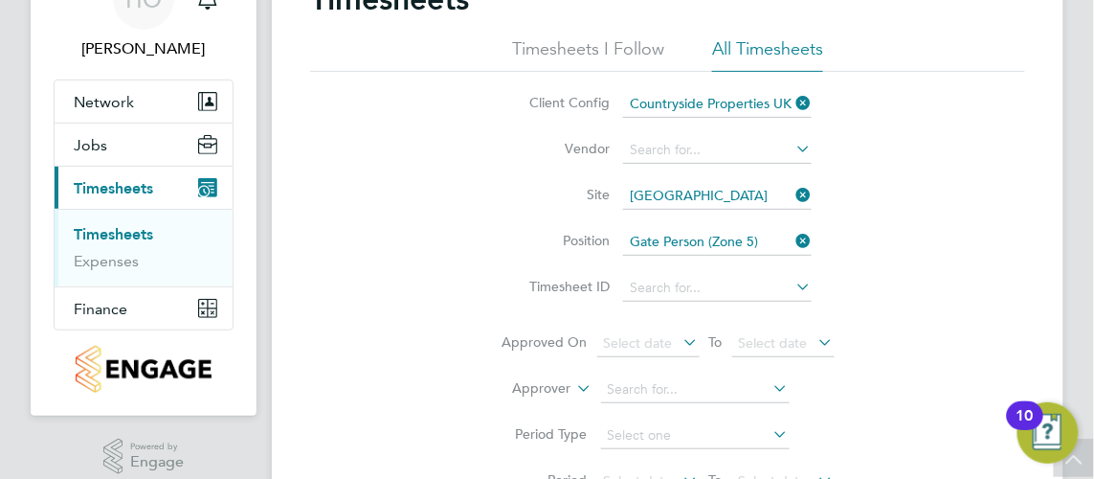
click at [750, 236] on input "Gate Person (Zone 5)" at bounding box center [717, 242] width 189 height 27
click at [745, 369] on li "Handy Person (Zone 5)" at bounding box center [829, 372] width 413 height 26
type input "Handy Person (Zone 5)"
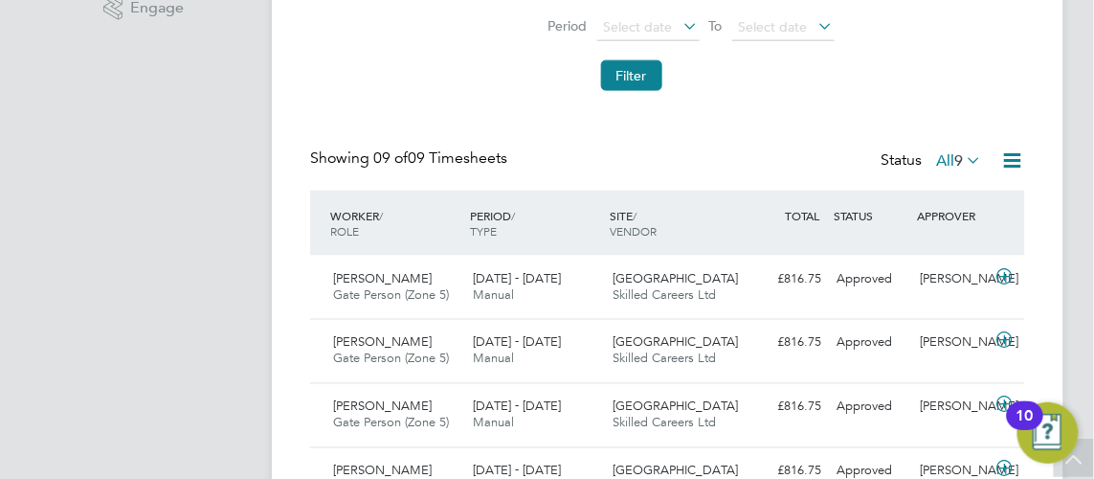
scroll to position [366, 0]
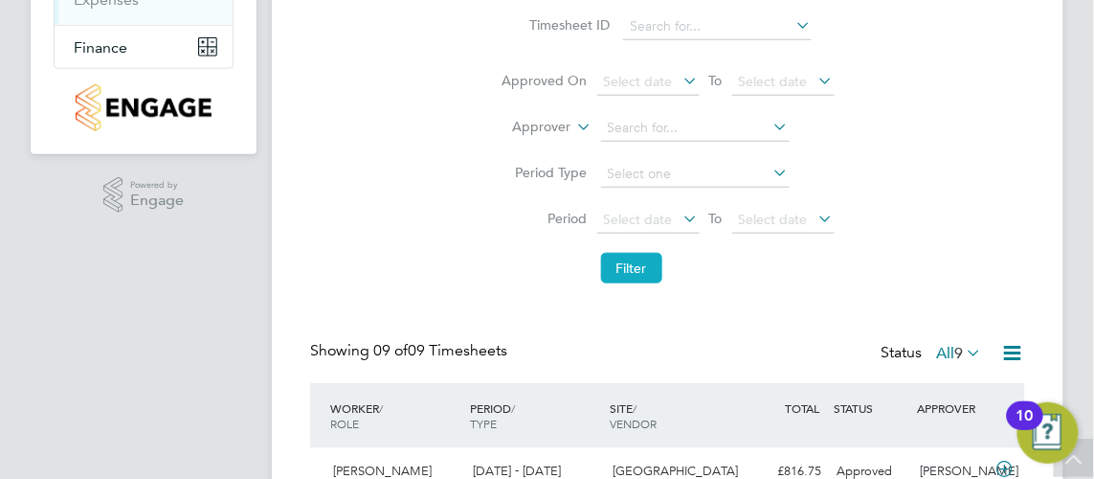
click at [642, 264] on button "Filter" at bounding box center [631, 268] width 61 height 31
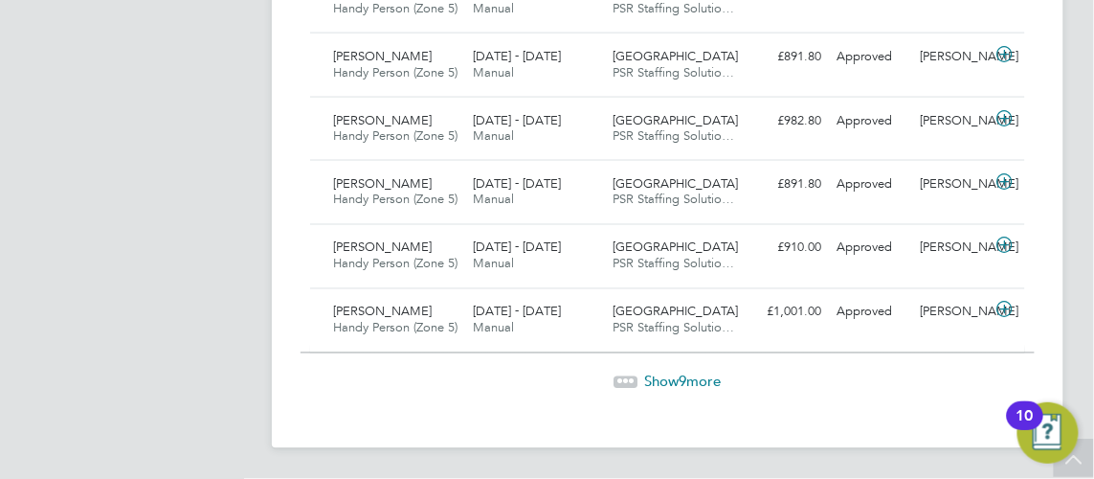
click at [680, 370] on div "Show 9 more" at bounding box center [668, 368] width 734 height 47
click at [685, 378] on span "9" at bounding box center [684, 381] width 8 height 18
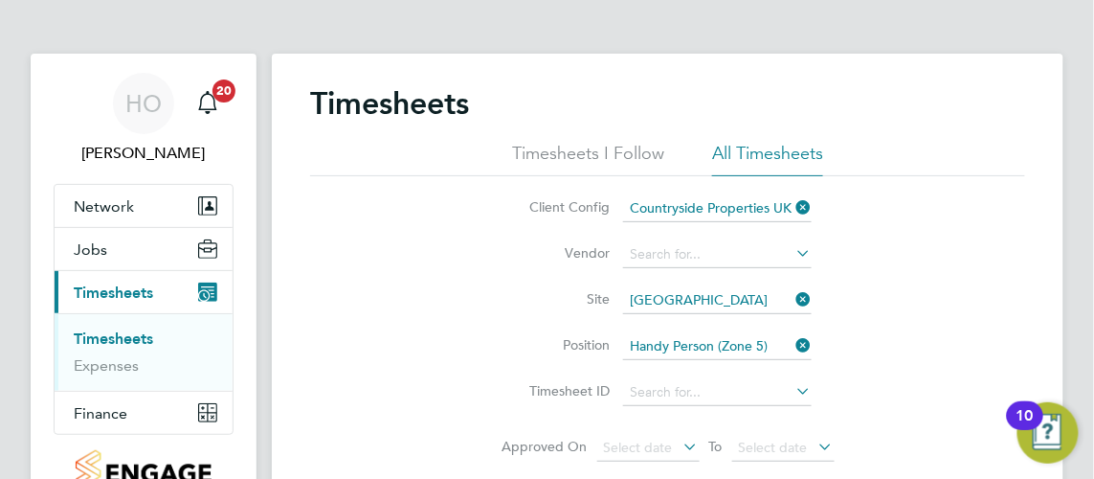
click at [731, 347] on input "Handy Person (Zone 5)" at bounding box center [717, 346] width 189 height 27
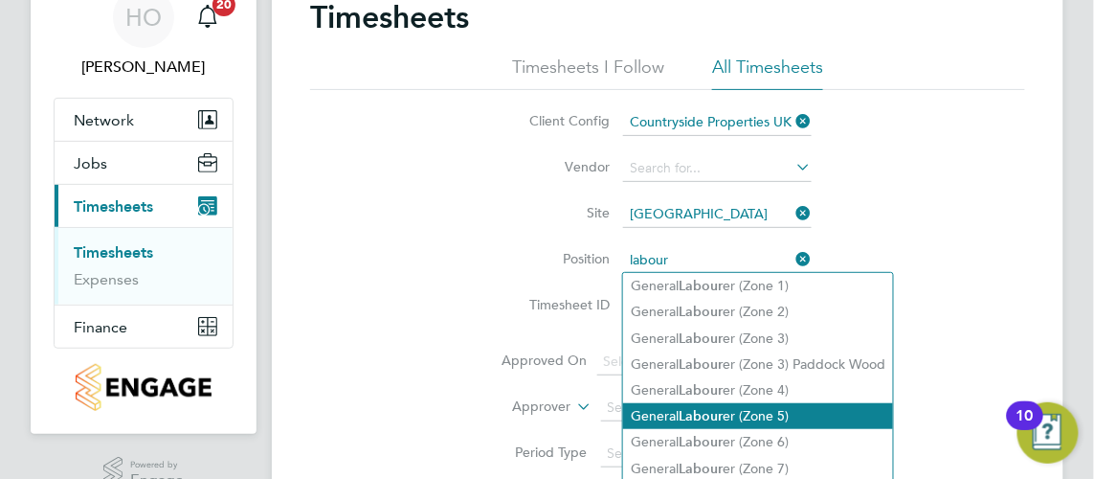
click at [758, 411] on li "General Labour er (Zone 5)" at bounding box center [758, 416] width 270 height 26
type input "General Labourer (Zone 5)"
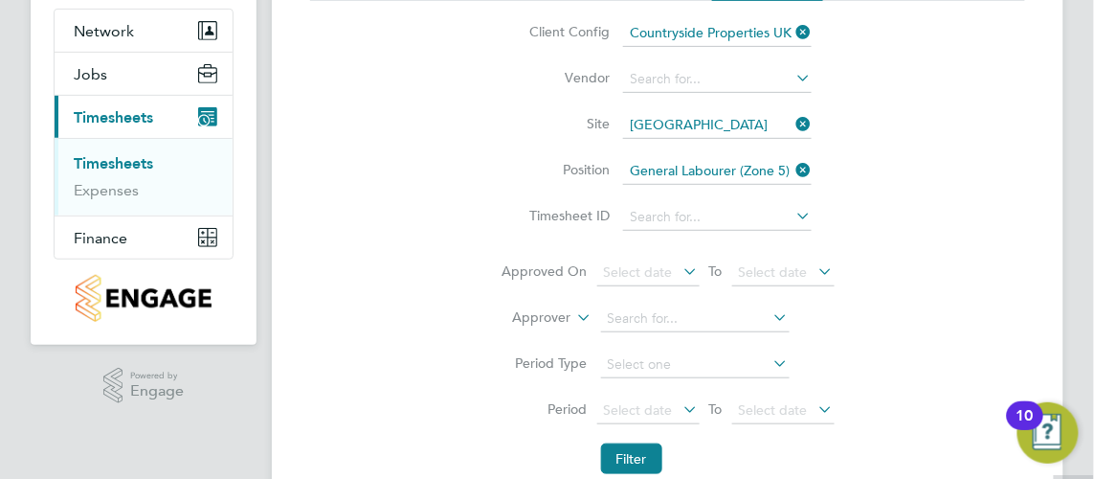
scroll to position [260, 0]
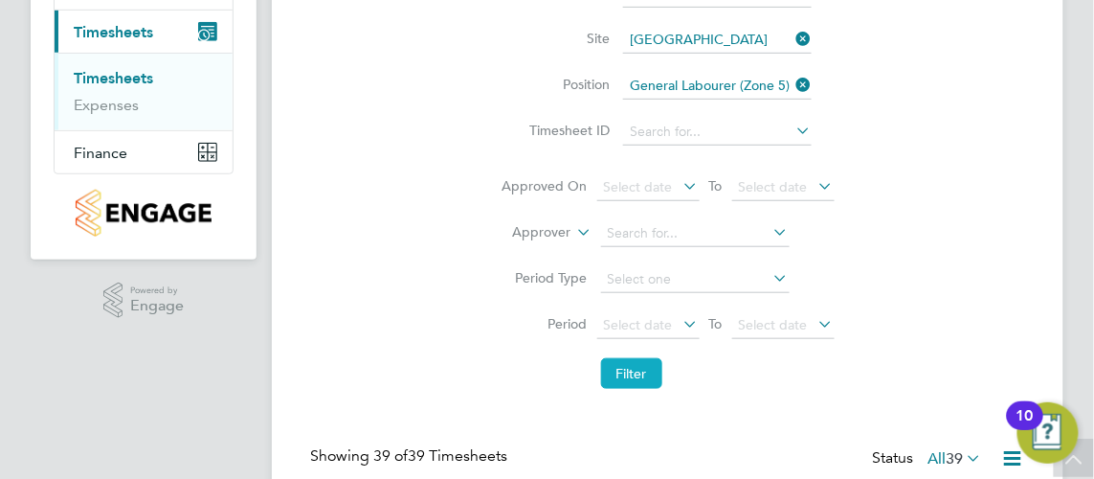
click at [608, 368] on button "Filter" at bounding box center [631, 373] width 61 height 31
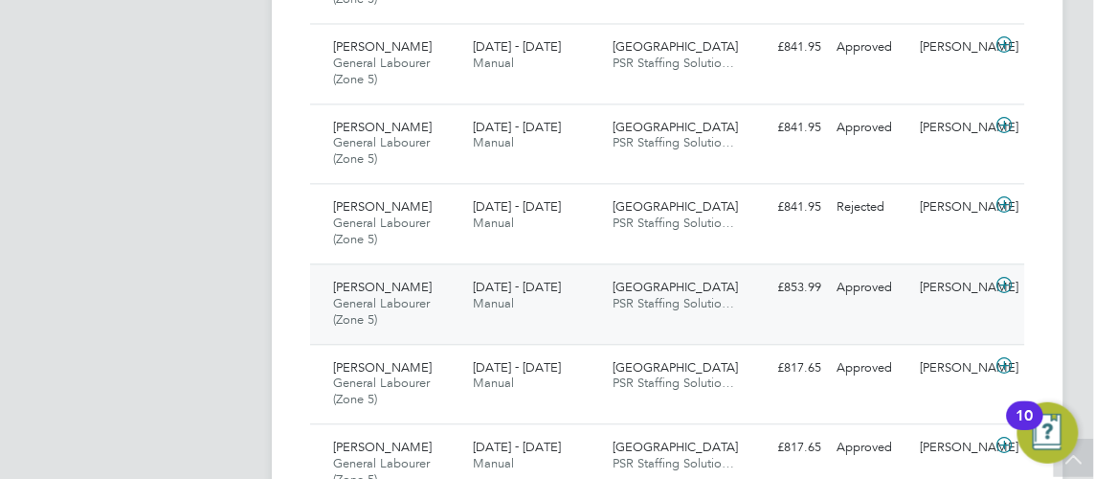
click at [637, 320] on div "[PERSON_NAME] General Labourer (Zone 5) [DATE] - [DATE] [DATE] - [DATE] Manual …" at bounding box center [667, 303] width 715 height 80
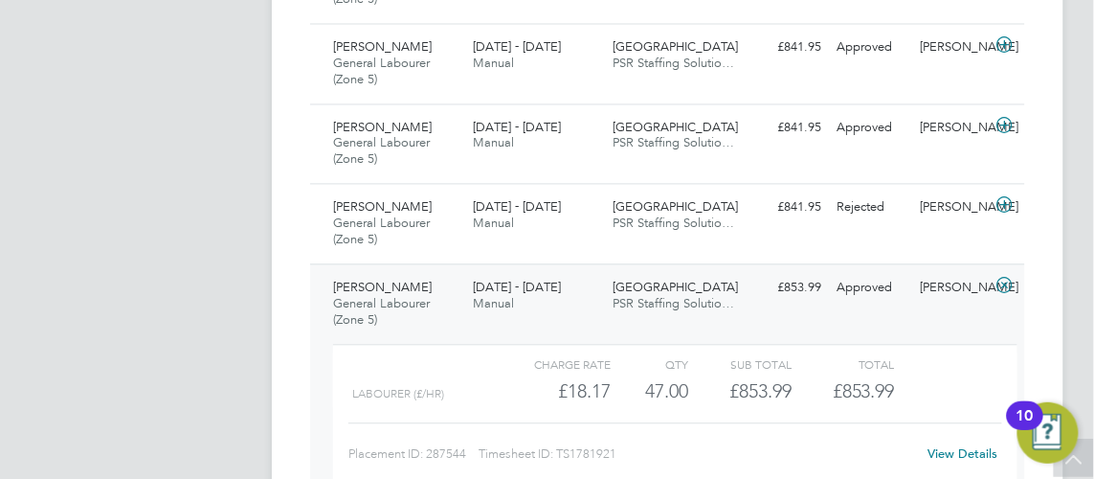
click at [505, 311] on div "[DATE] - [DATE] Manual" at bounding box center [535, 296] width 140 height 48
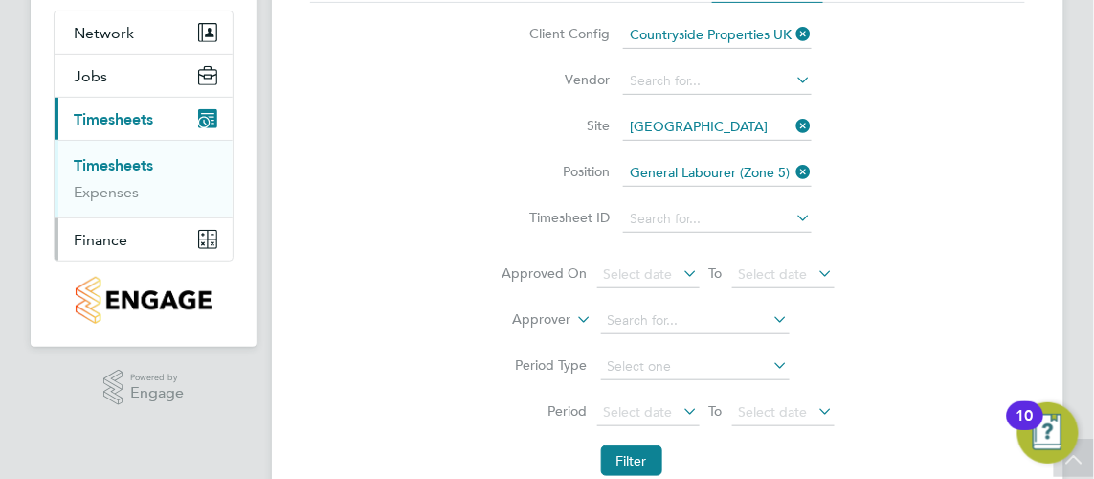
click at [111, 236] on span "Finance" at bounding box center [101, 240] width 54 height 18
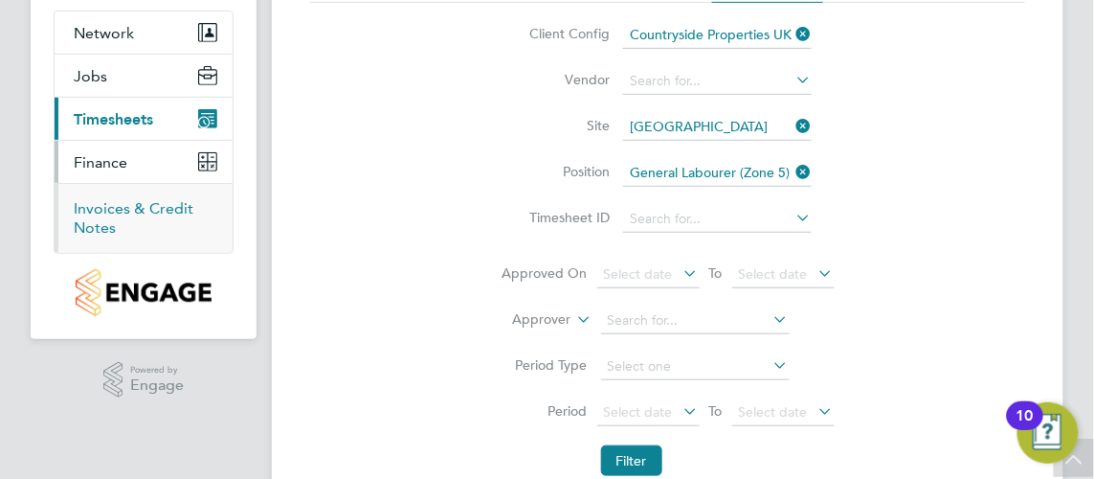
click at [160, 210] on link "Invoices & Credit Notes" at bounding box center [134, 217] width 120 height 37
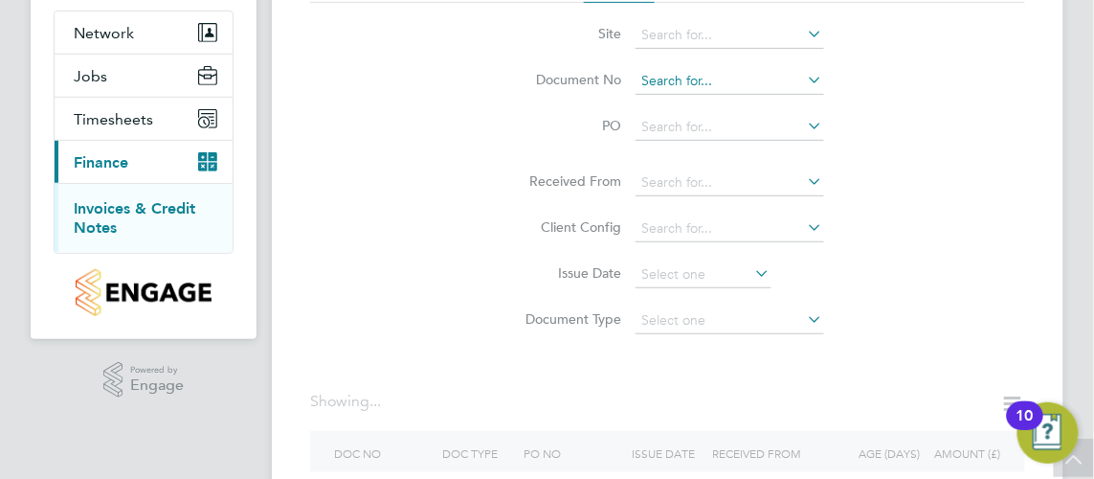
click at [707, 79] on input at bounding box center [730, 81] width 189 height 27
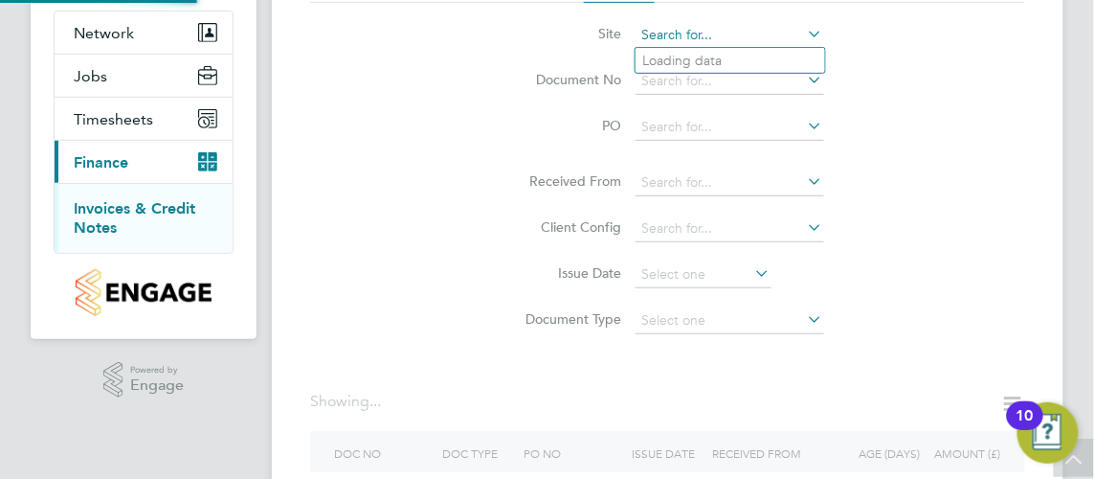
click at [703, 47] on div "Invoices & Credit Notes Received Issued Site Document No PO Status Paid Date Is…" at bounding box center [668, 240] width 792 height 720
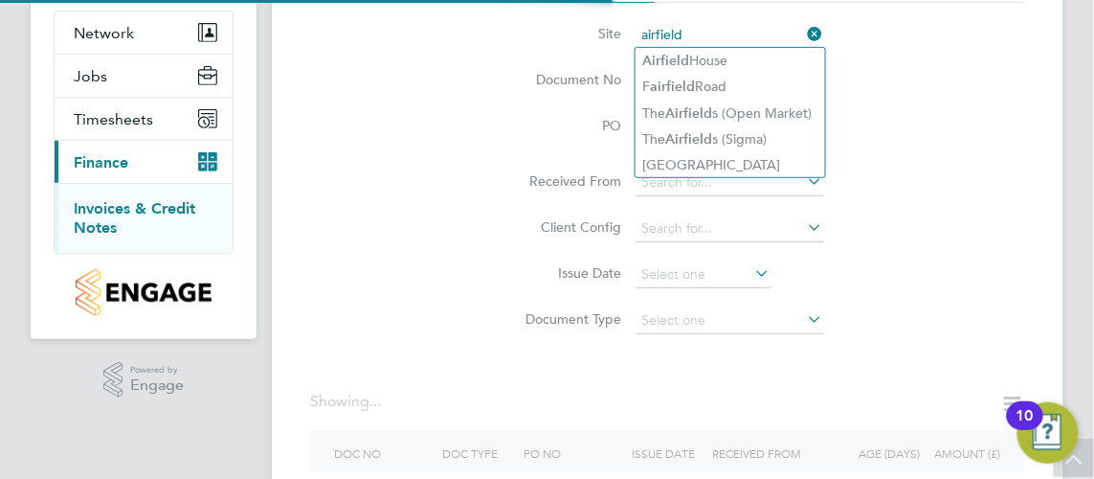
type input "[GEOGRAPHIC_DATA]"
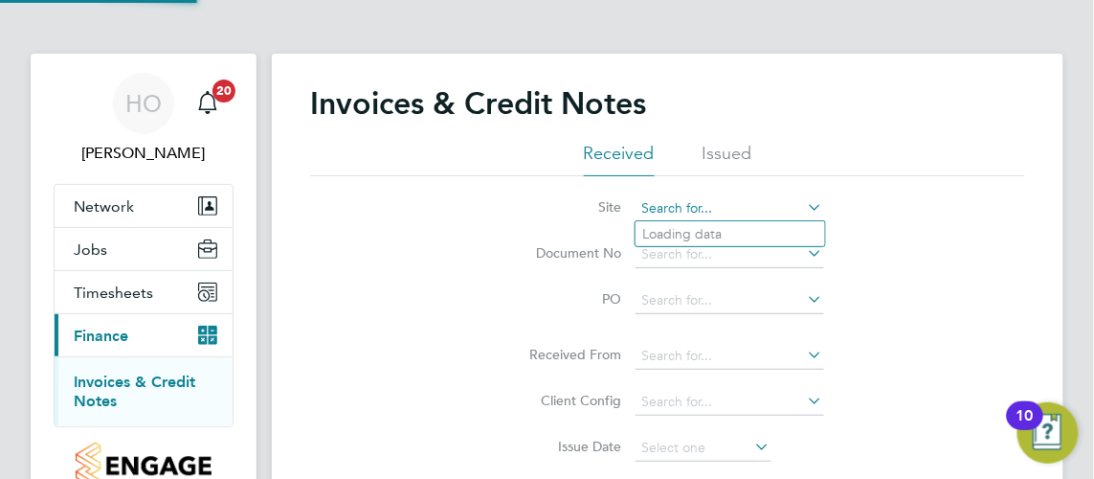
click at [782, 214] on input at bounding box center [730, 208] width 189 height 27
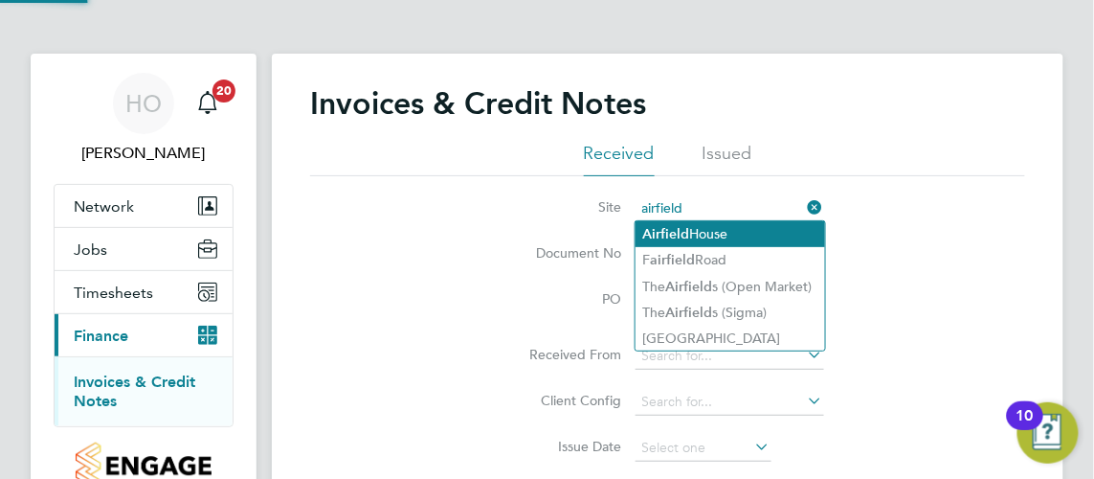
click at [732, 236] on li "[GEOGRAPHIC_DATA]" at bounding box center [731, 234] width 190 height 26
type input "[GEOGRAPHIC_DATA]"
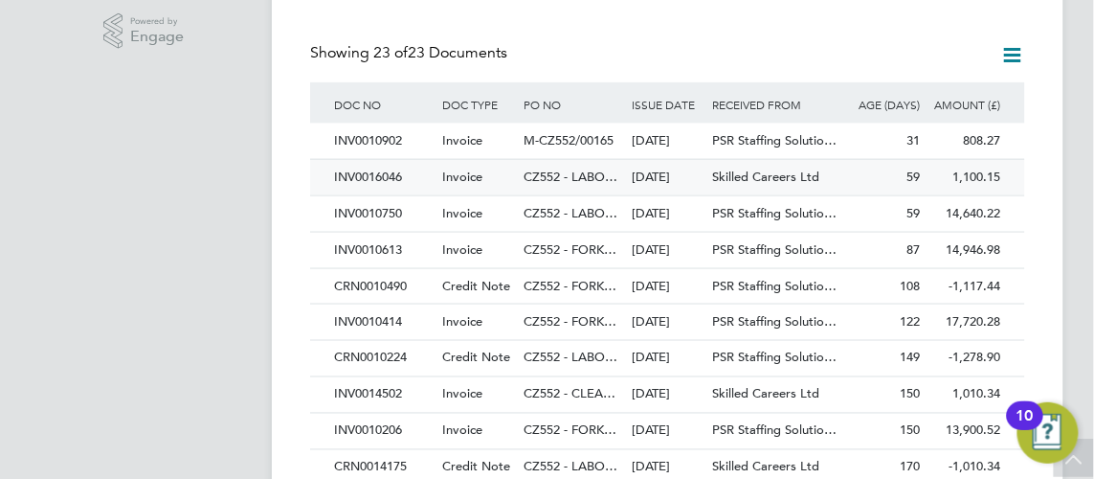
click at [484, 191] on div "Invoice" at bounding box center [478, 177] width 81 height 35
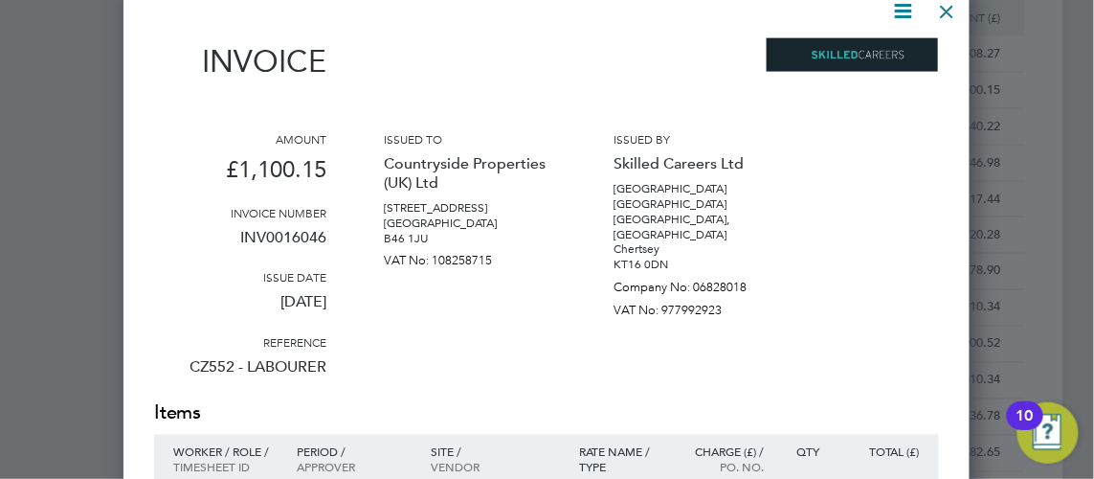
click at [957, 18] on div at bounding box center [948, 6] width 34 height 34
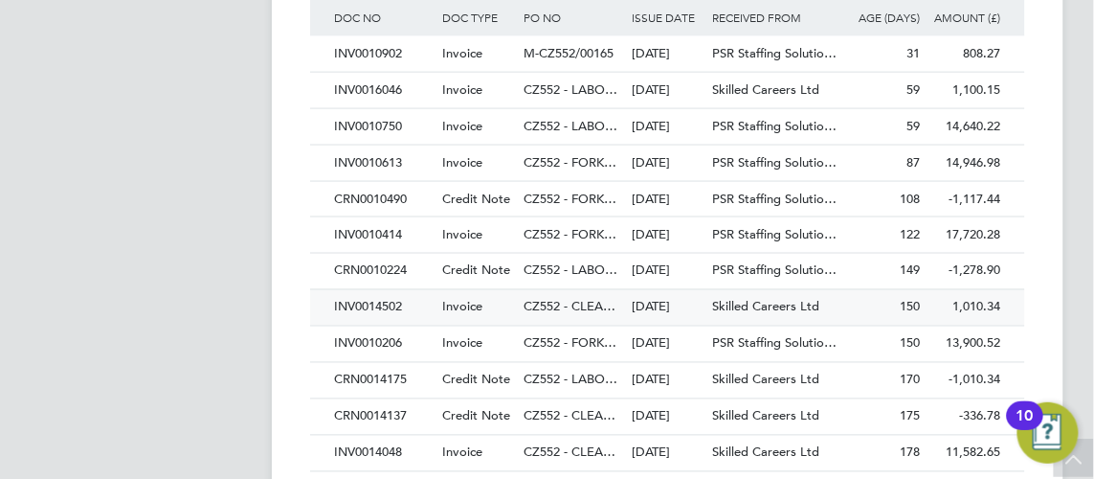
click at [546, 326] on div "CZ552 - CLEA…" at bounding box center [573, 307] width 108 height 35
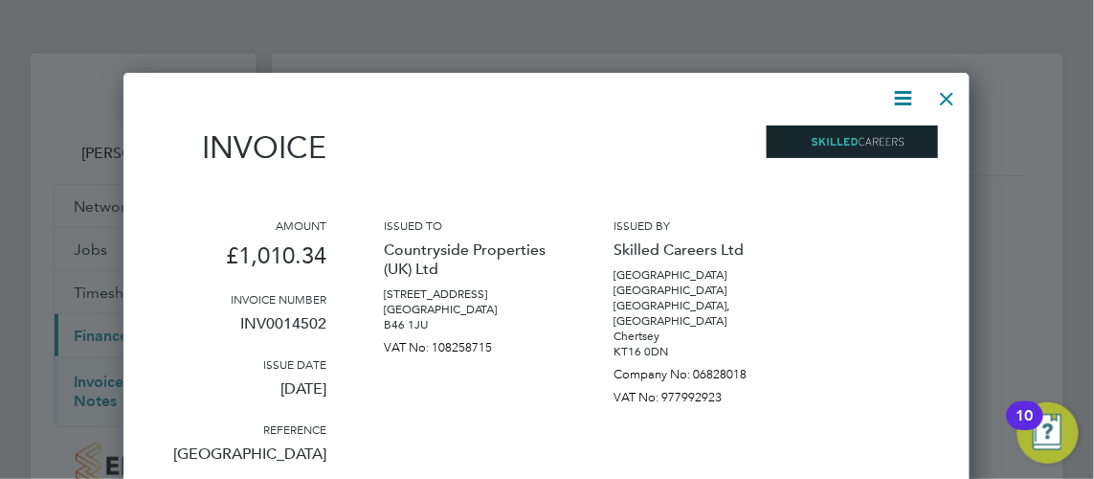
click at [947, 97] on div at bounding box center [948, 94] width 34 height 34
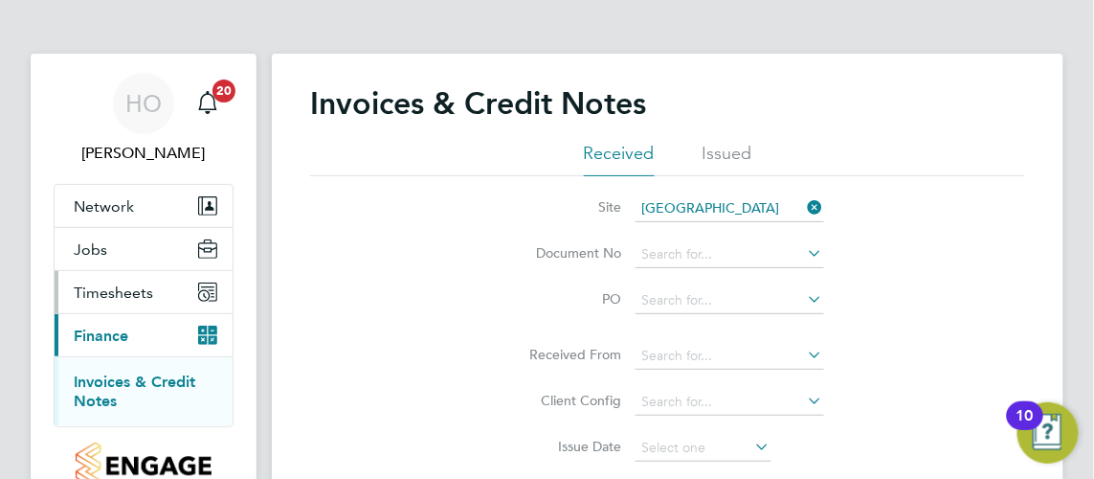
click at [126, 311] on button "Timesheets" at bounding box center [144, 292] width 178 height 42
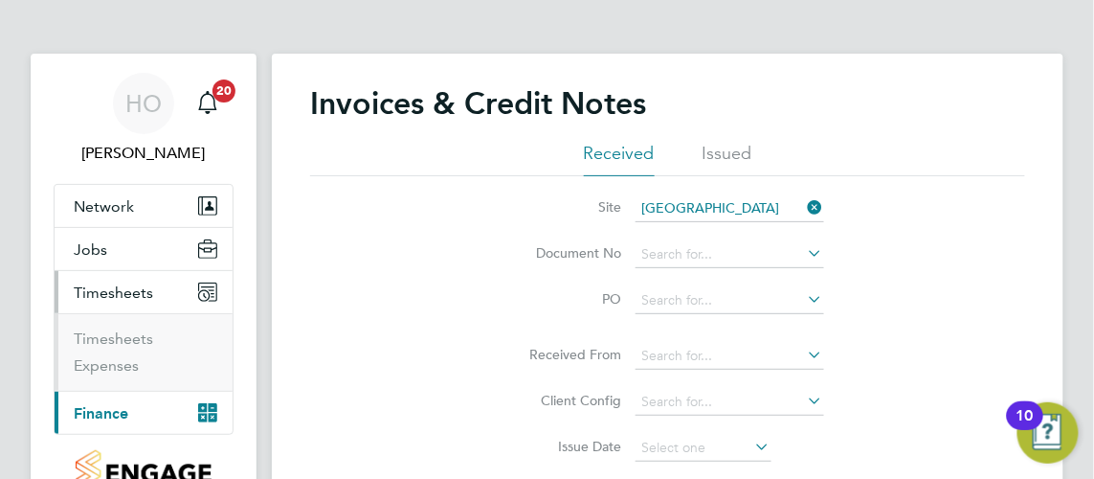
click at [130, 281] on button "Timesheets" at bounding box center [144, 292] width 178 height 42
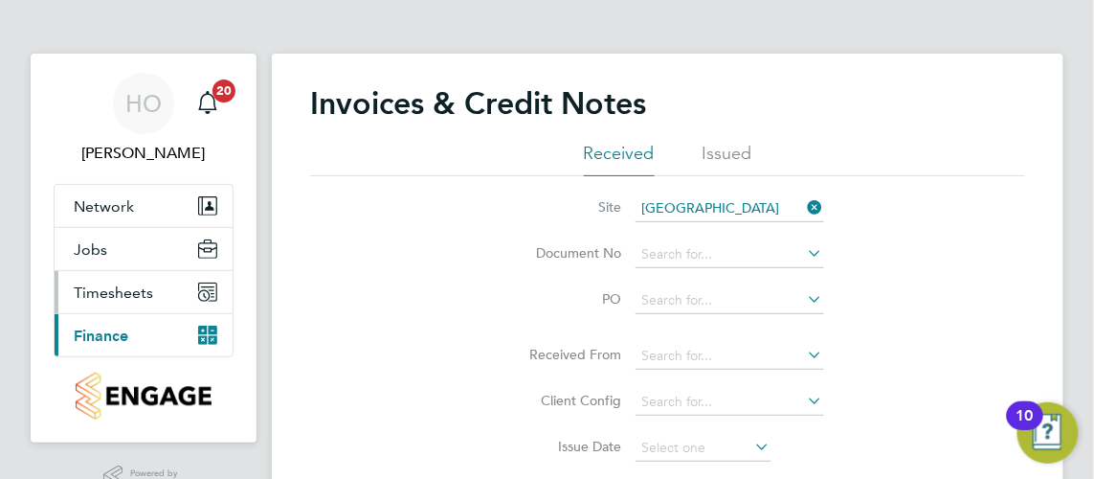
click at [135, 293] on span "Timesheets" at bounding box center [113, 292] width 79 height 18
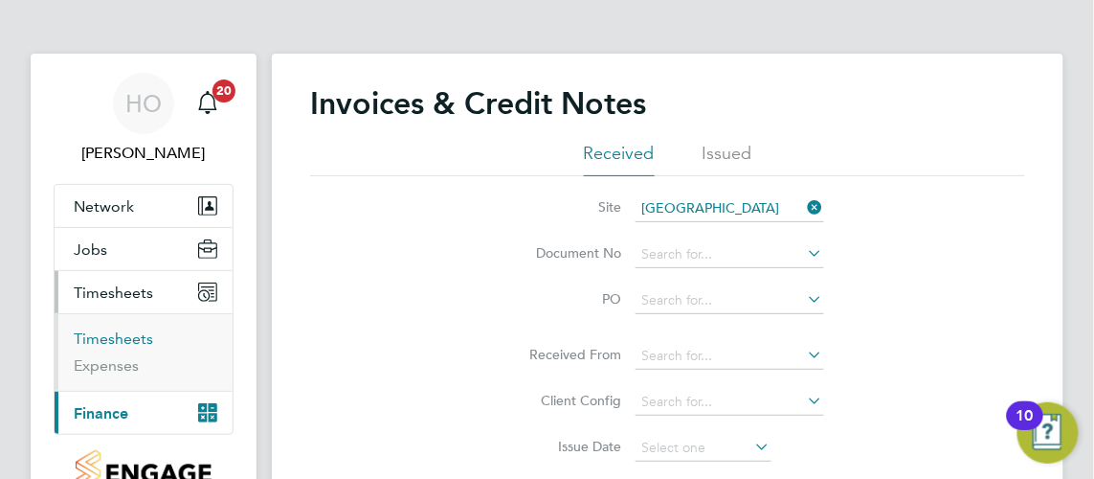
click at [131, 332] on link "Timesheets" at bounding box center [113, 338] width 79 height 18
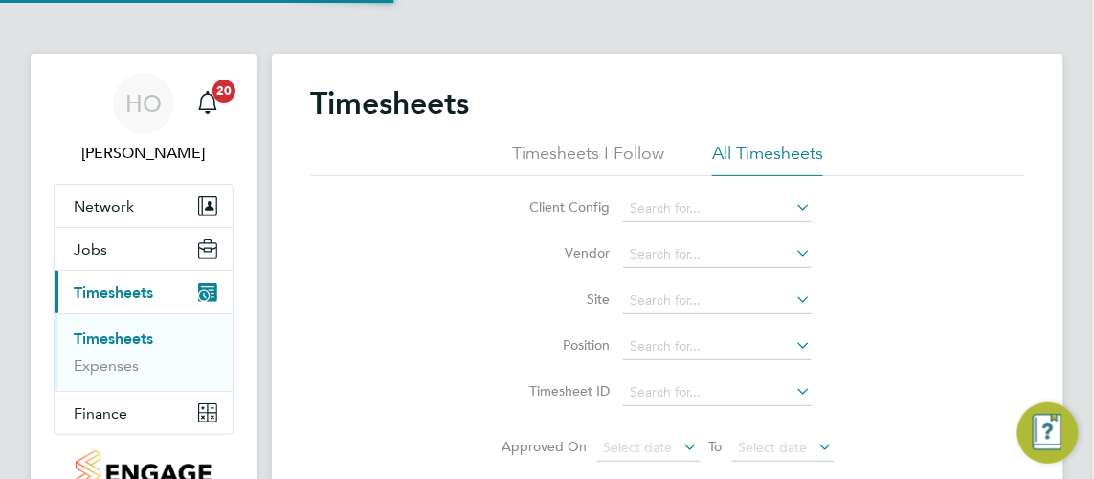
scroll to position [64, 141]
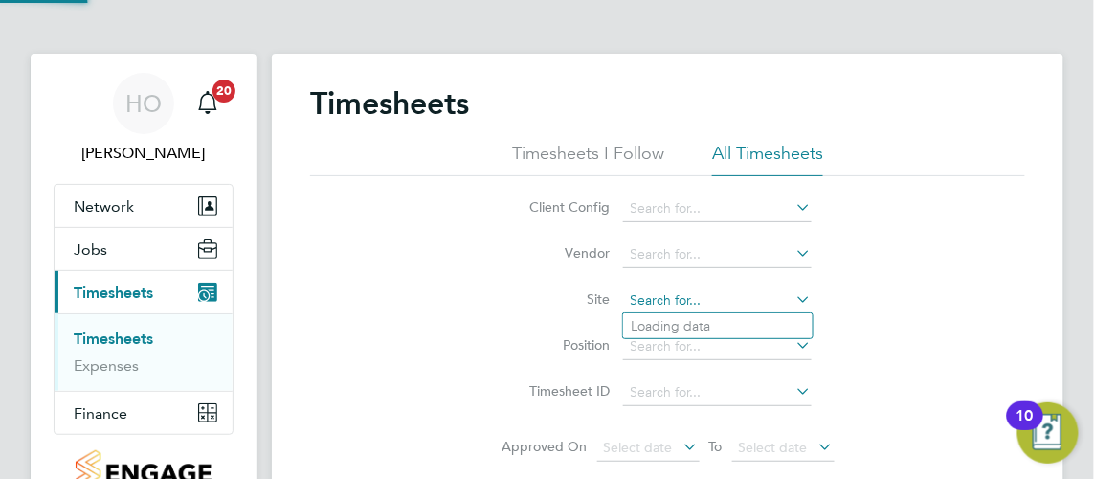
click at [694, 290] on input at bounding box center [717, 300] width 189 height 27
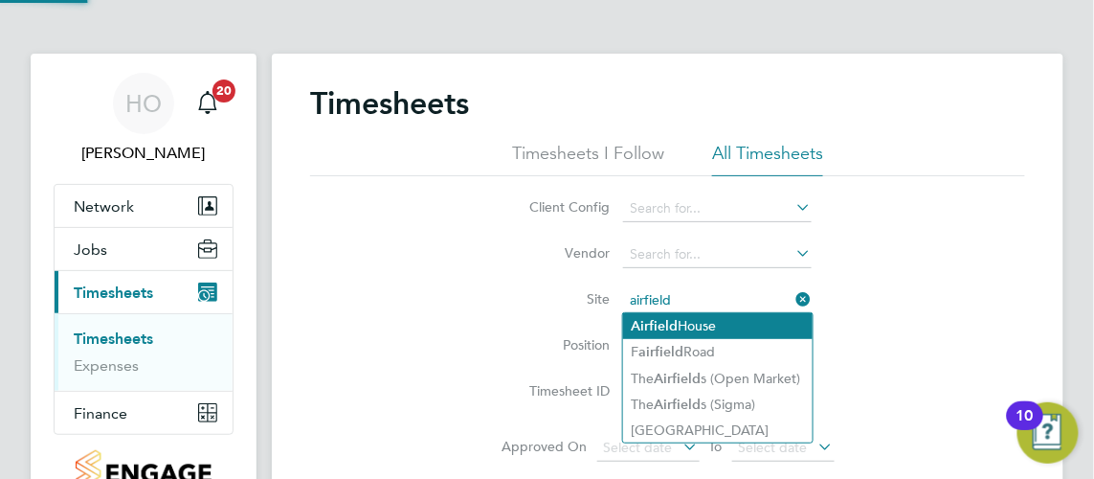
click at [695, 322] on li "[GEOGRAPHIC_DATA]" at bounding box center [718, 326] width 190 height 26
type input "[GEOGRAPHIC_DATA]"
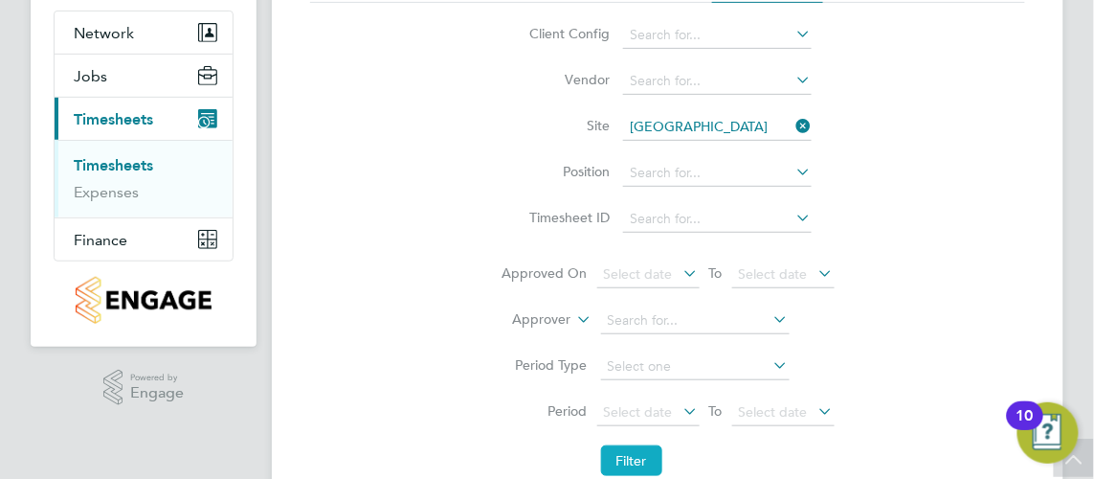
click at [640, 457] on button "Filter" at bounding box center [631, 460] width 61 height 31
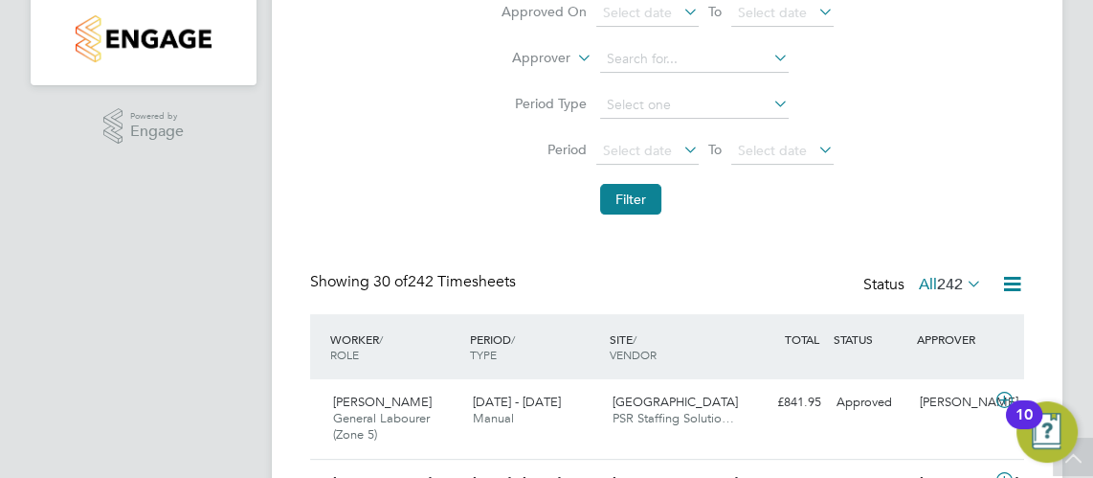
scroll to position [0, 0]
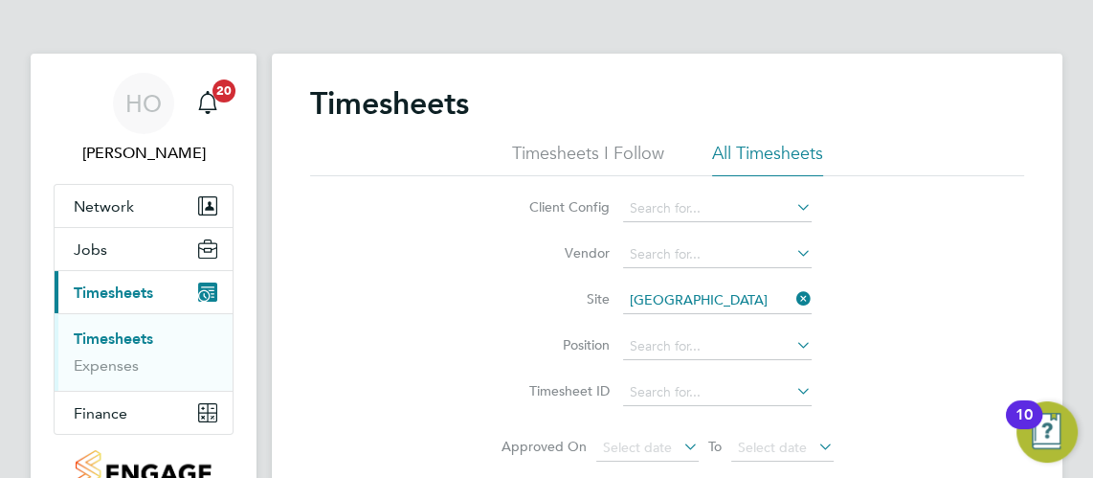
click at [793, 303] on icon at bounding box center [793, 298] width 0 height 27
click at [748, 302] on input at bounding box center [717, 300] width 189 height 27
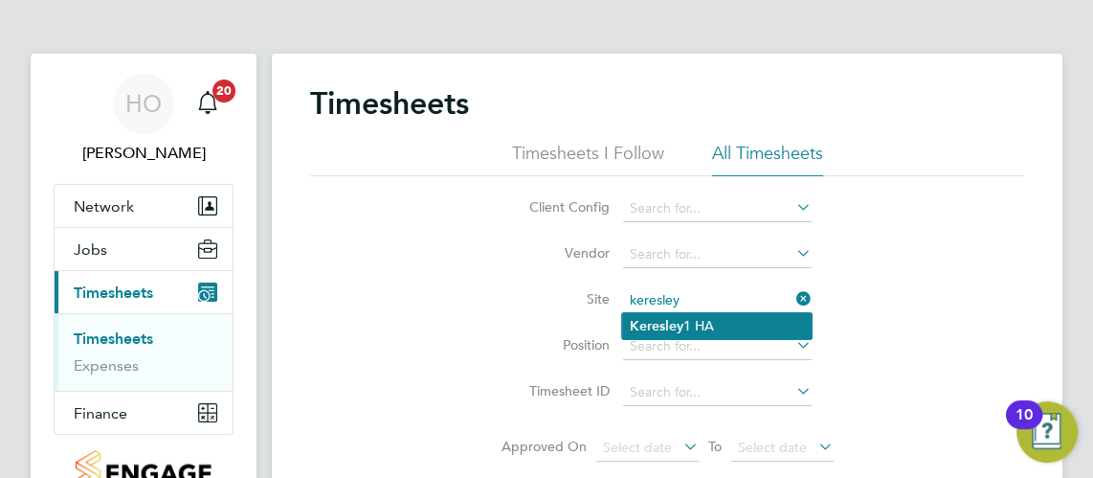
click at [672, 330] on b "Keresley" at bounding box center [657, 326] width 54 height 16
type input "Keresley 1 HA"
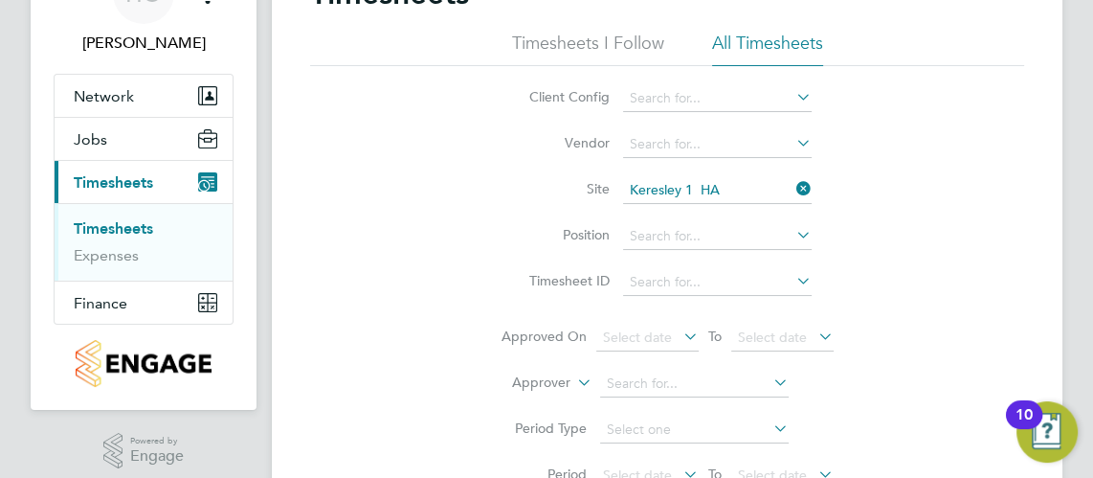
scroll to position [348, 0]
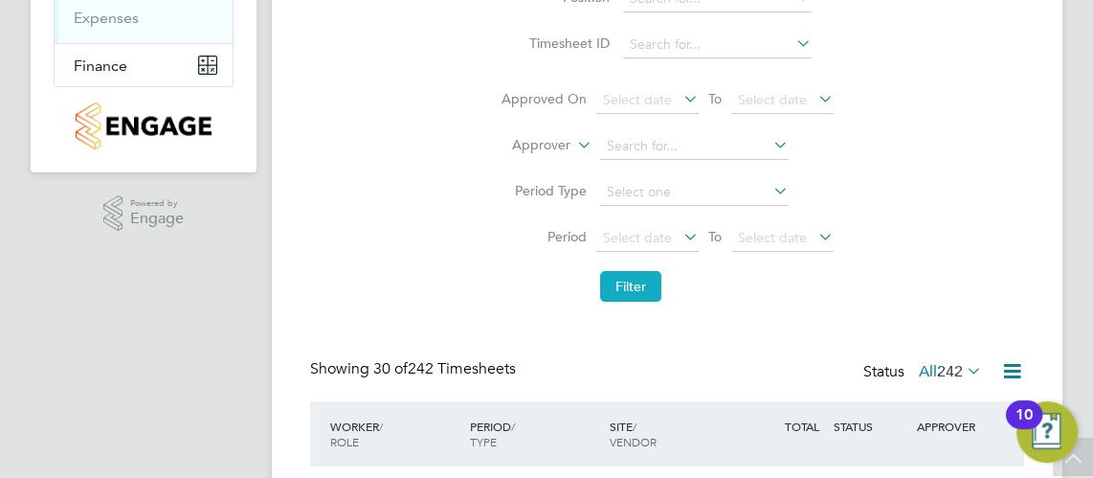
click at [621, 274] on button "Filter" at bounding box center [630, 286] width 61 height 31
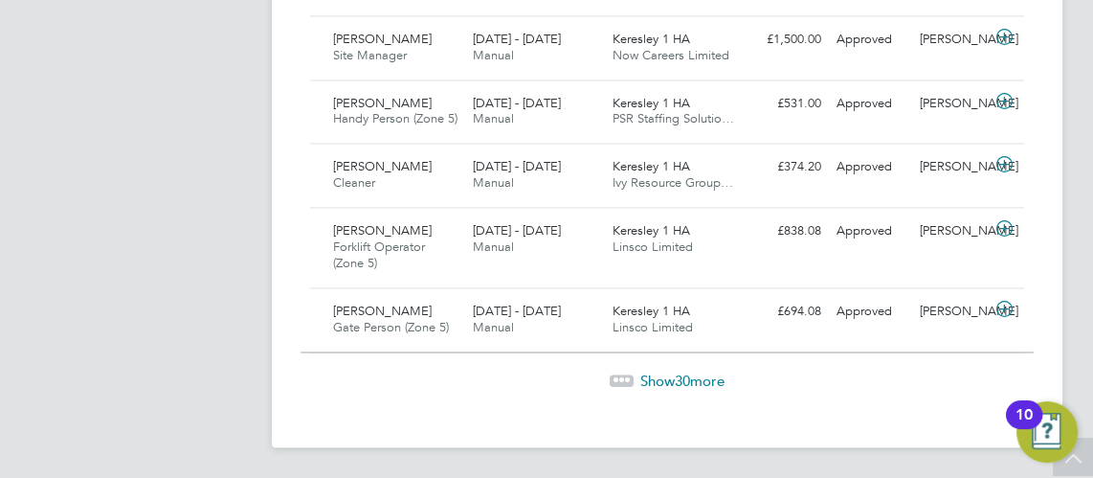
click at [680, 374] on span "30" at bounding box center [682, 380] width 15 height 18
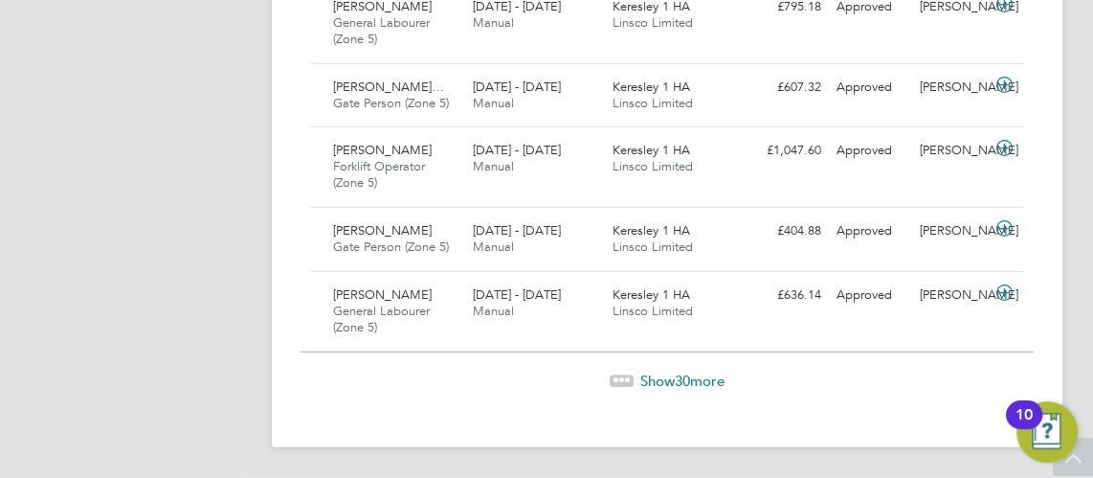
click at [685, 386] on span "30" at bounding box center [682, 380] width 15 height 18
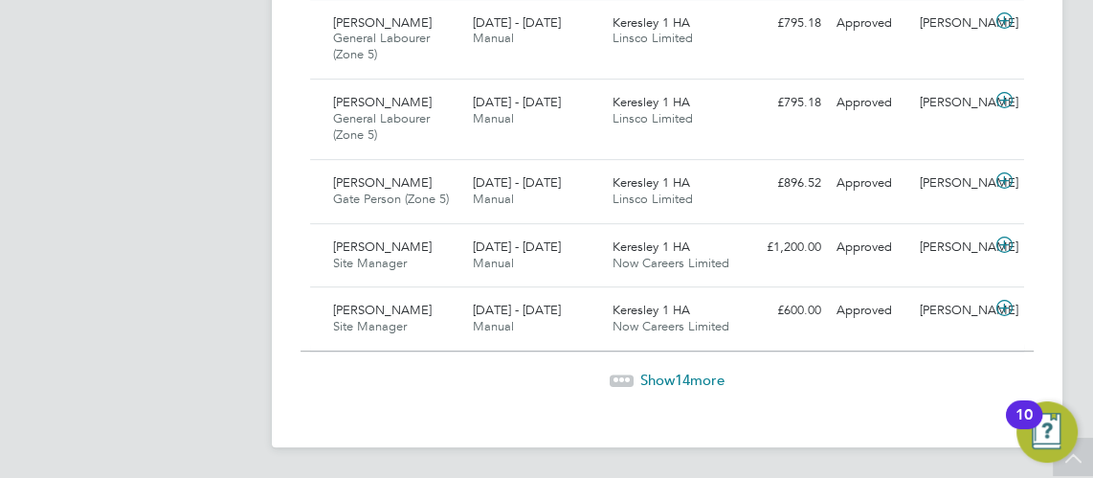
click at [706, 372] on span "Show 14 more" at bounding box center [682, 379] width 84 height 18
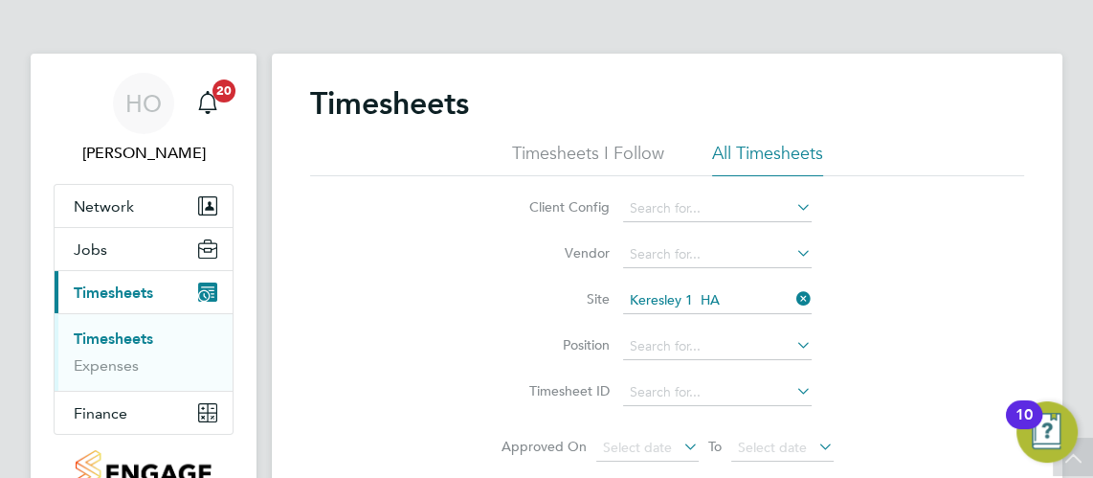
drag, startPoint x: 255, startPoint y: 389, endPoint x: 271, endPoint y: 132, distance: 257.1
click at [699, 249] on input at bounding box center [717, 254] width 189 height 27
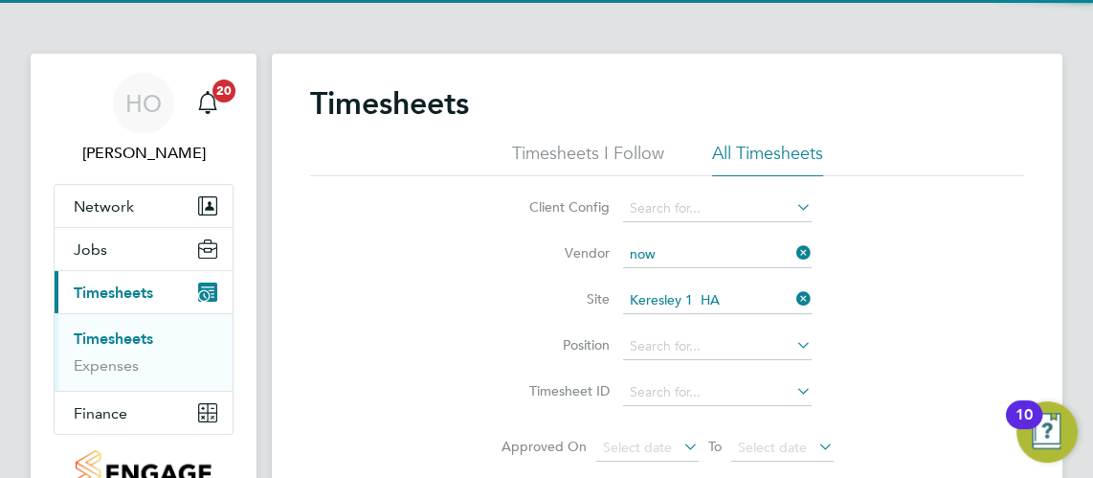
click at [702, 274] on li "Now Careers Limited" at bounding box center [717, 280] width 190 height 26
type input "Now Careers Limited"
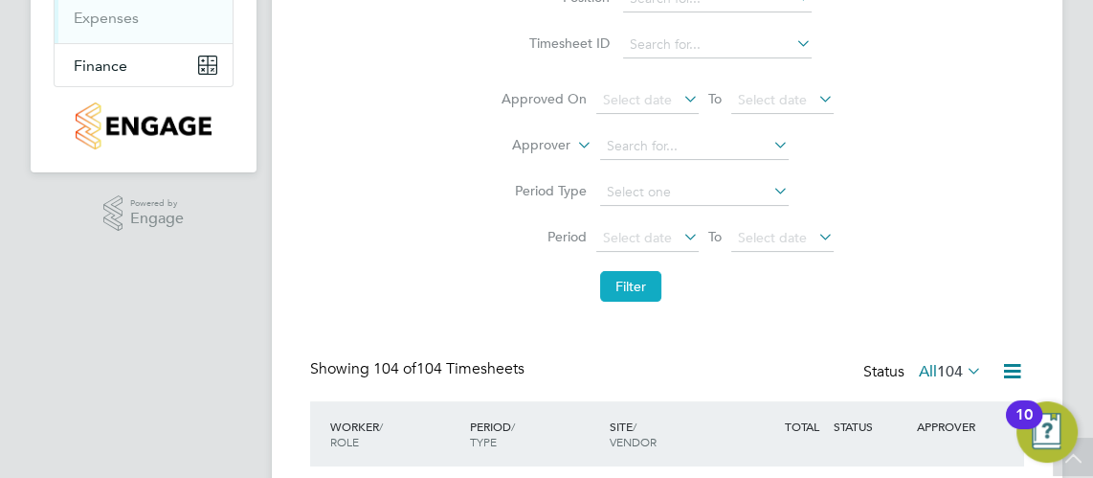
click at [648, 291] on button "Filter" at bounding box center [630, 286] width 61 height 31
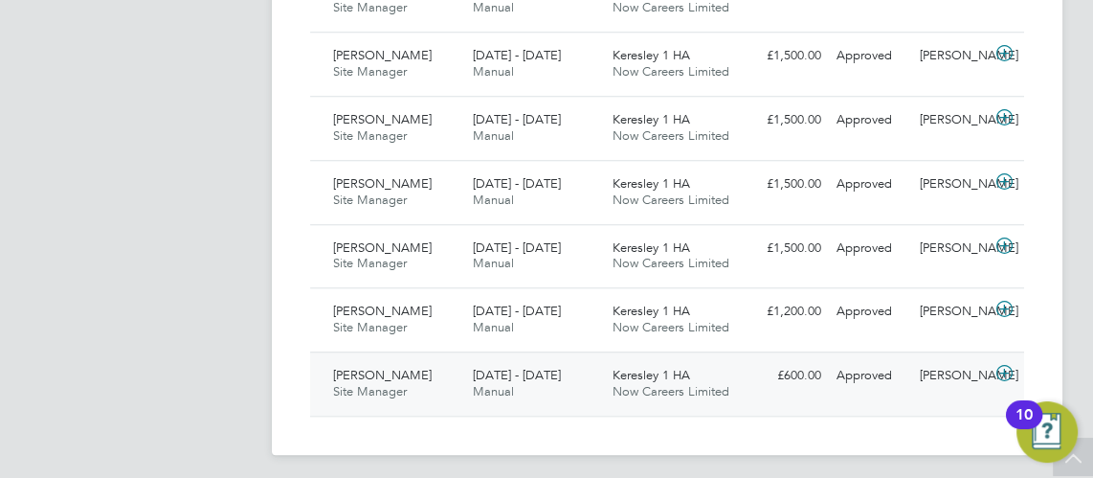
click at [535, 379] on div "[DATE] - [DATE] Manual" at bounding box center [535, 384] width 140 height 48
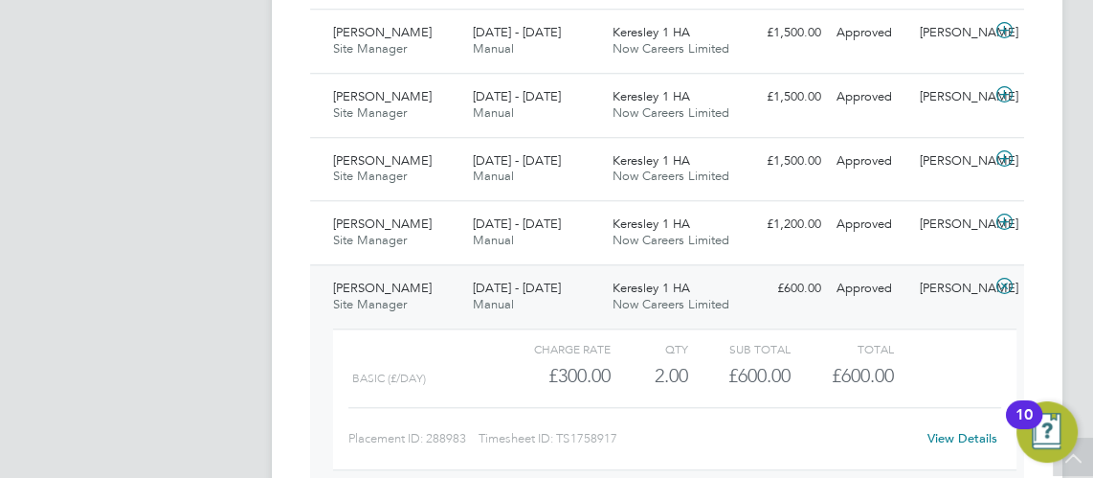
click at [540, 282] on span "[DATE] - [DATE]" at bounding box center [517, 288] width 88 height 16
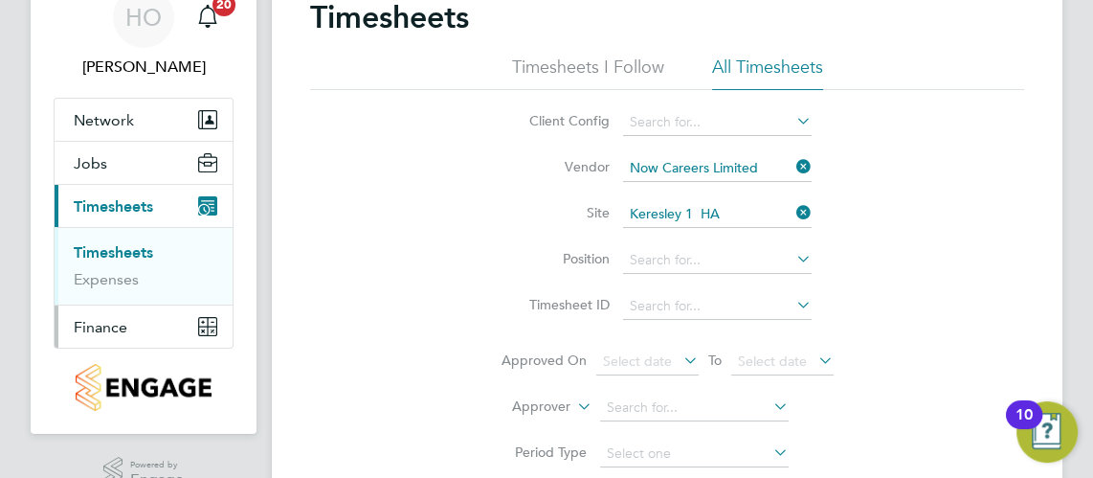
click at [114, 318] on span "Finance" at bounding box center [101, 327] width 54 height 18
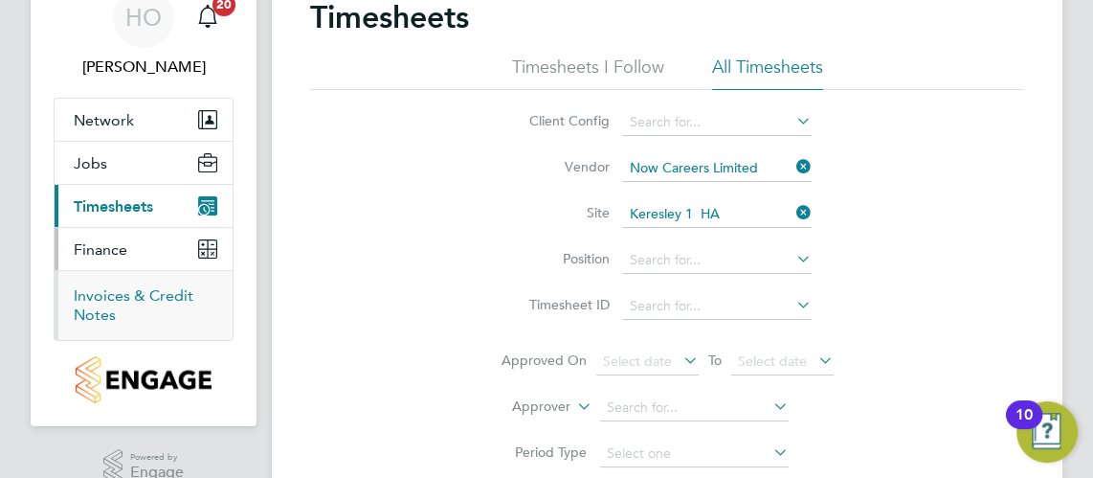
click at [146, 292] on link "Invoices & Credit Notes" at bounding box center [134, 304] width 120 height 37
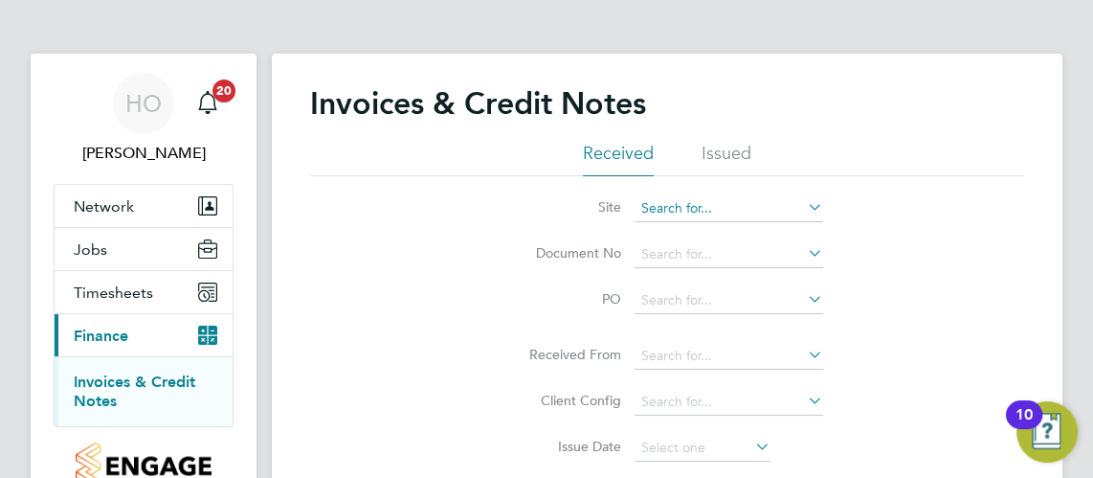
click at [680, 208] on input at bounding box center [729, 208] width 189 height 27
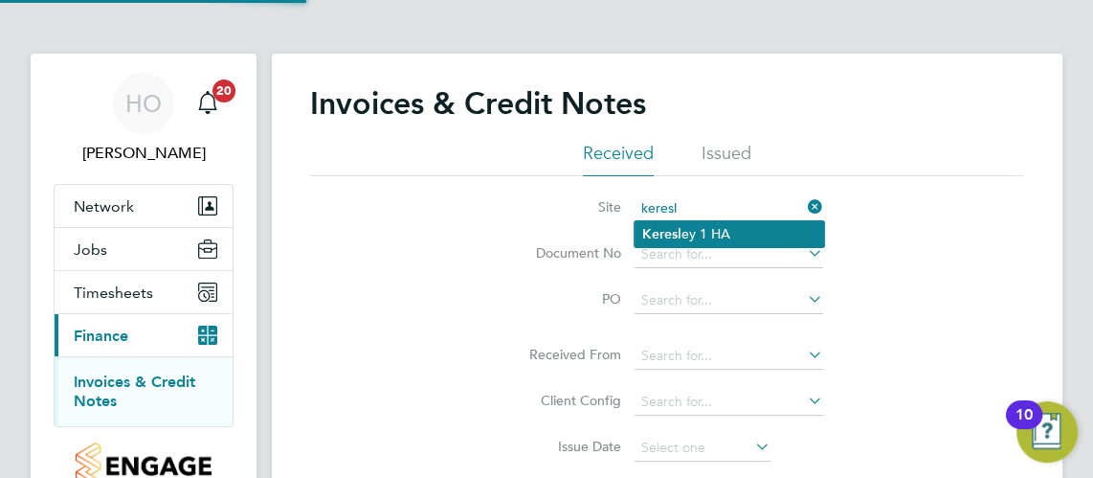
click at [724, 240] on li "Keresl ey 1 HA" at bounding box center [730, 234] width 190 height 26
type input "Keresley 1 HA"
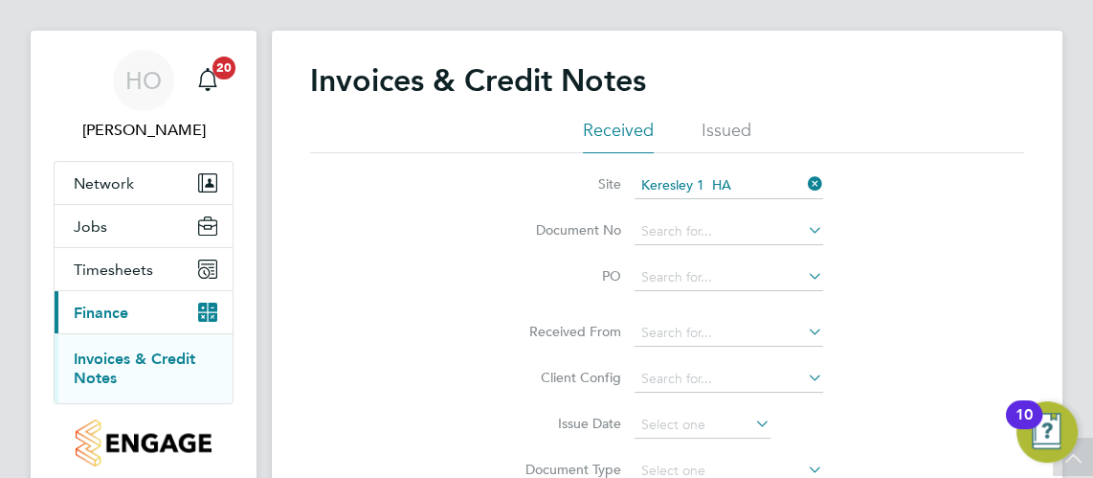
scroll to position [17, 0]
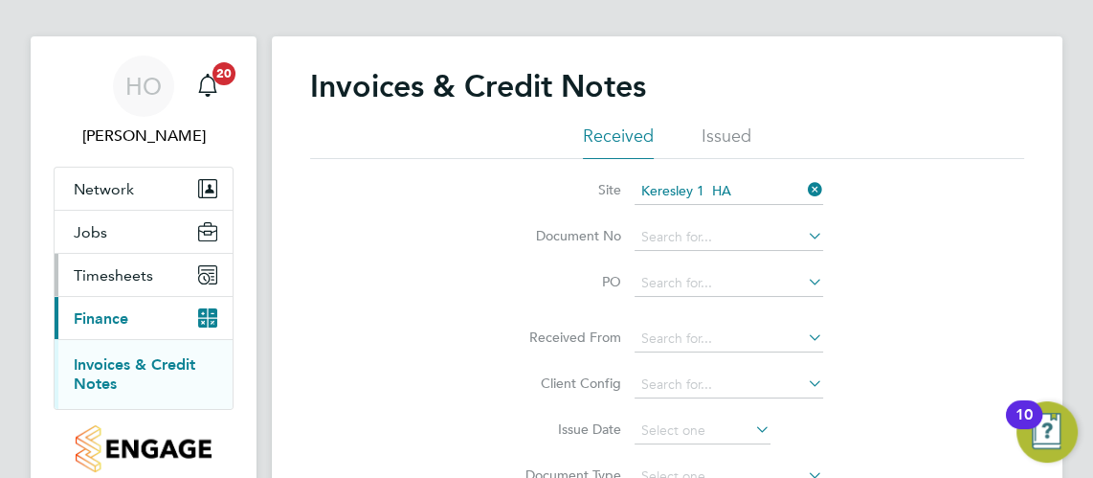
click at [136, 278] on span "Timesheets" at bounding box center [113, 275] width 79 height 18
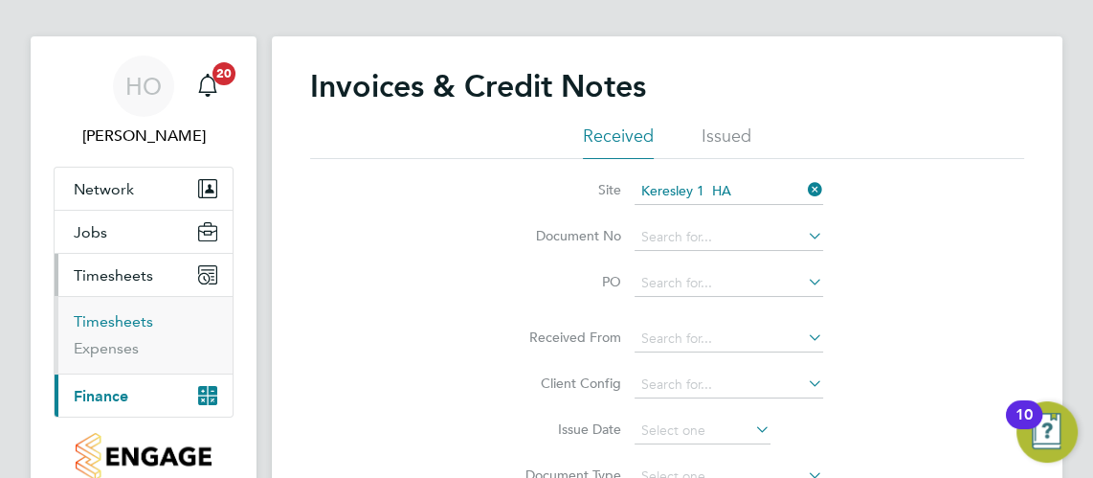
click at [146, 320] on link "Timesheets" at bounding box center [113, 321] width 79 height 18
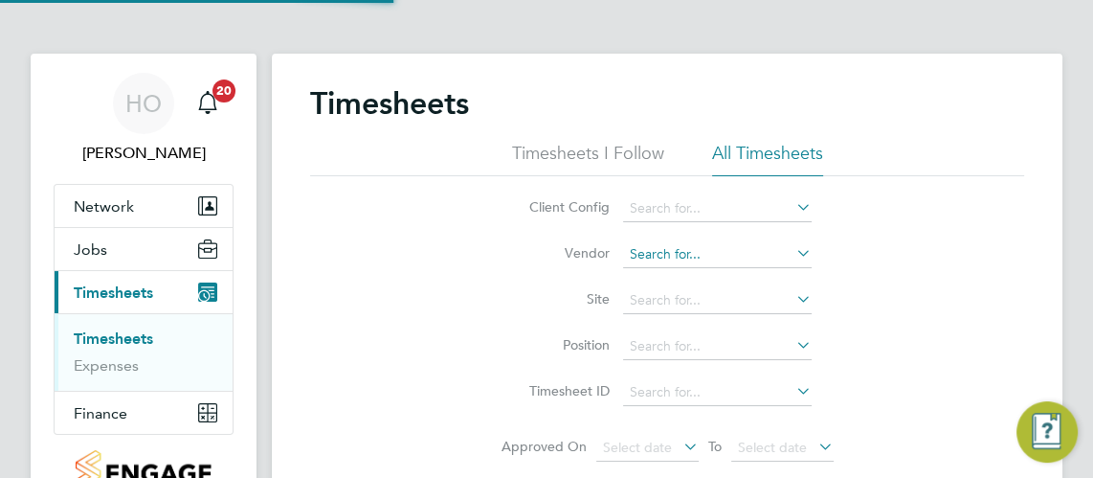
scroll to position [64, 141]
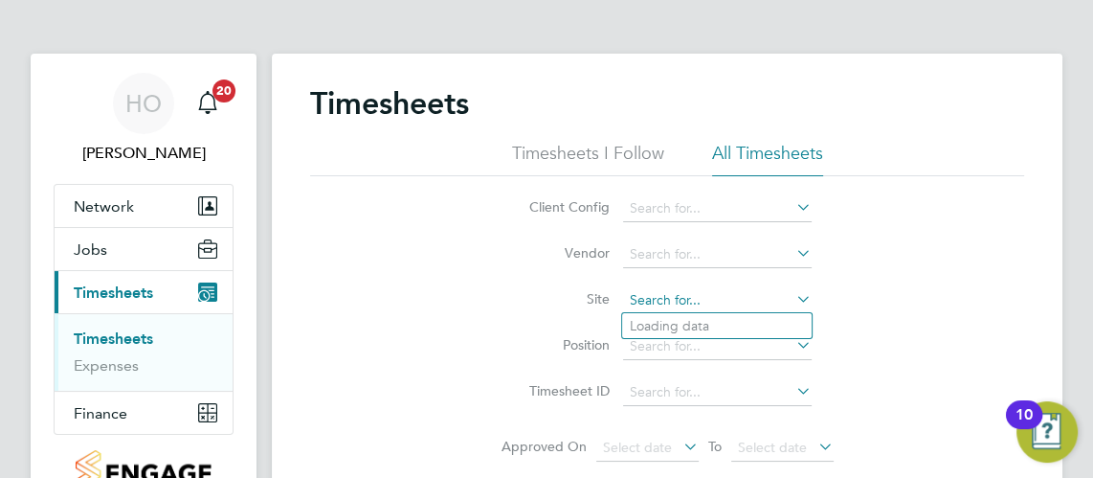
click at [671, 307] on input at bounding box center [717, 300] width 189 height 27
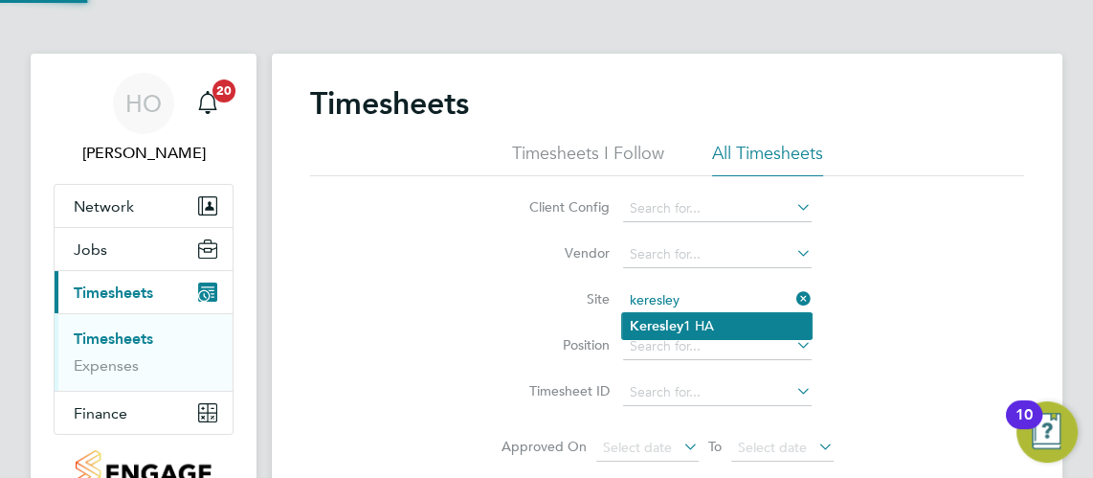
click at [676, 322] on b "Keresley" at bounding box center [657, 326] width 54 height 16
type input "Keresley 1 HA"
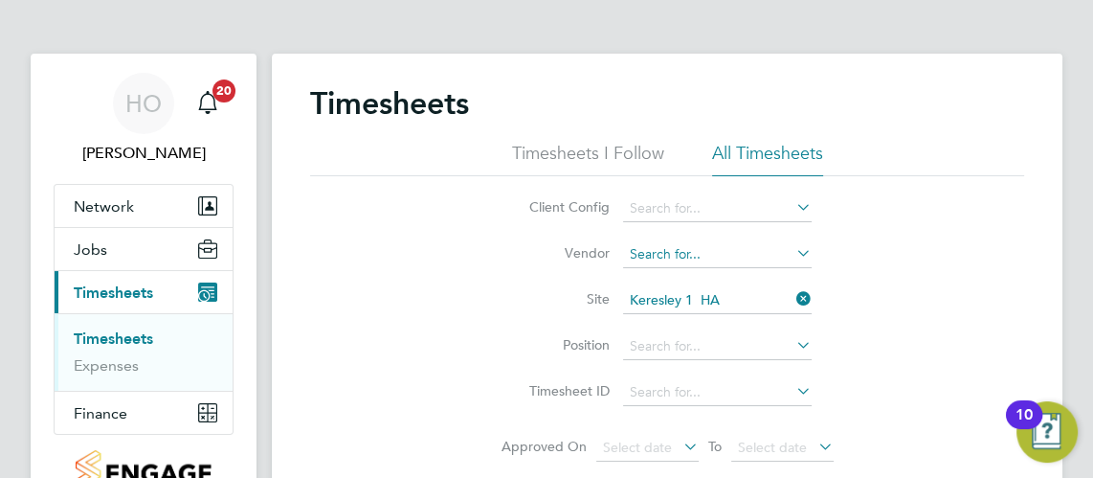
click at [690, 249] on input at bounding box center [717, 254] width 189 height 27
click at [701, 273] on li "PSR Staffing Solutions Ltd" at bounding box center [717, 280] width 190 height 26
type input "PSR Staffing Solutions Ltd"
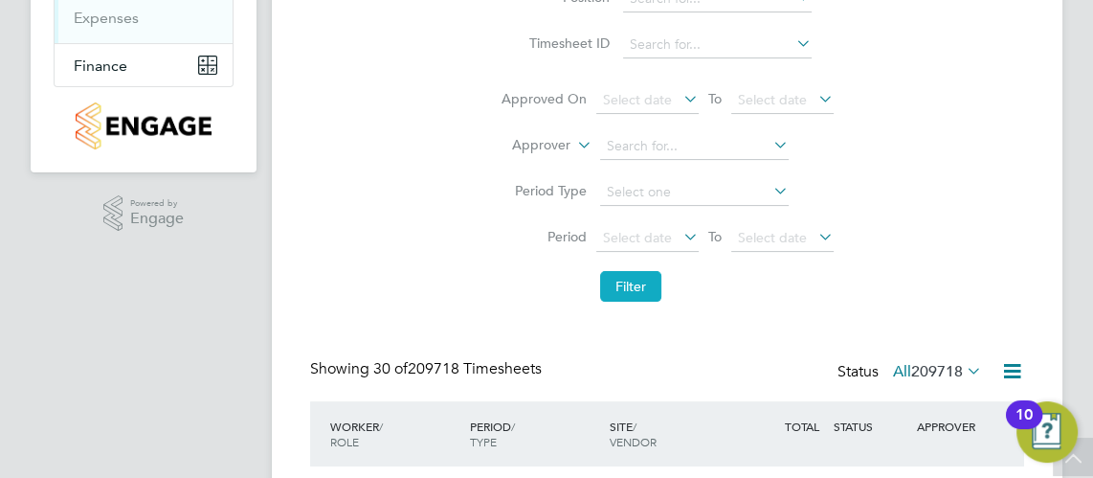
click at [628, 296] on button "Filter" at bounding box center [630, 286] width 61 height 31
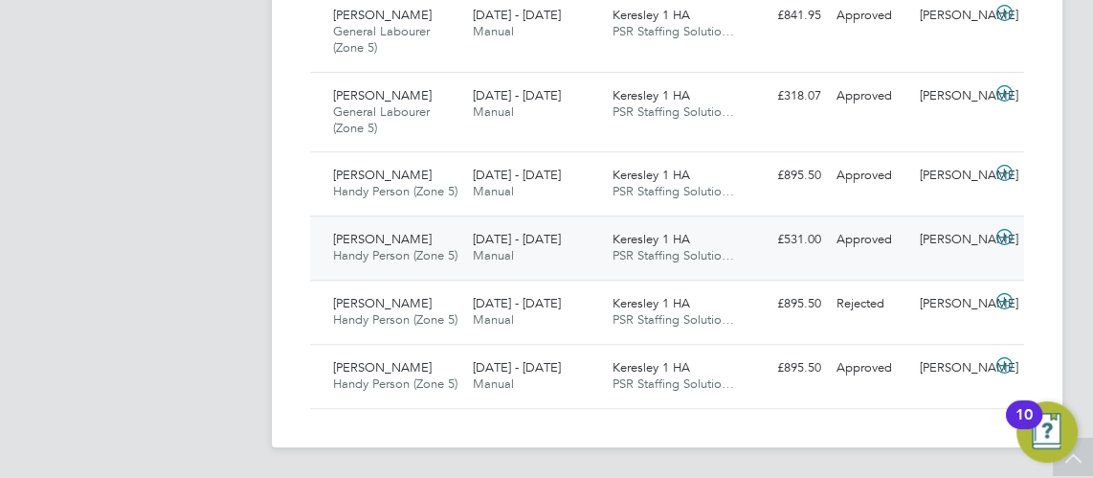
click at [553, 224] on div "[DATE] - [DATE] Manual" at bounding box center [535, 248] width 140 height 48
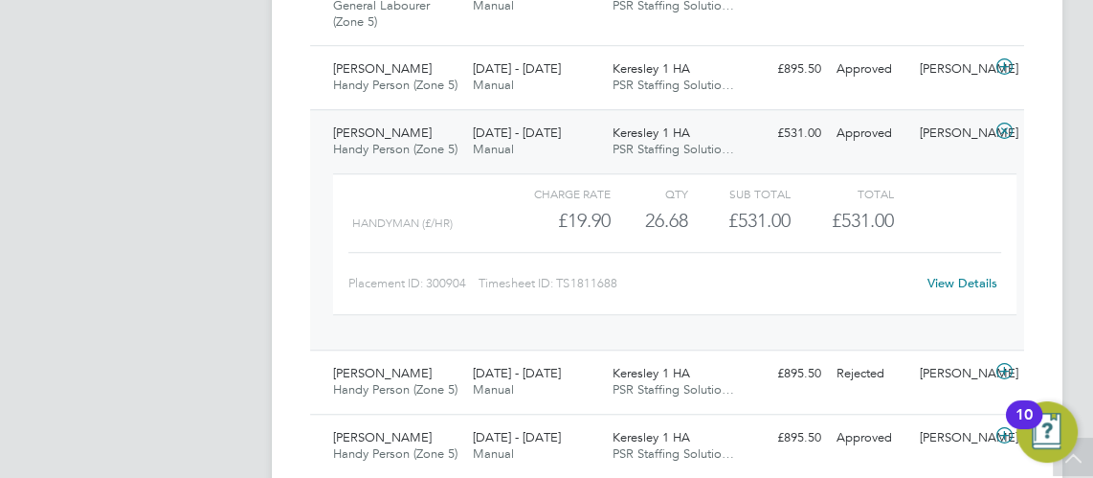
click at [553, 166] on div "[DATE] - [DATE] Manual" at bounding box center [535, 142] width 140 height 48
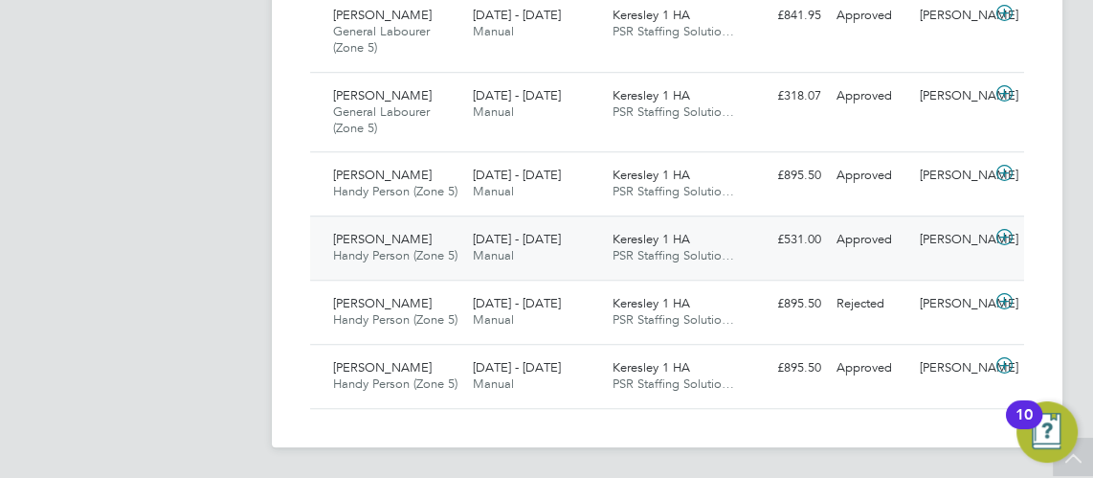
click at [553, 224] on div "[DATE] - [DATE] Manual" at bounding box center [535, 248] width 140 height 48
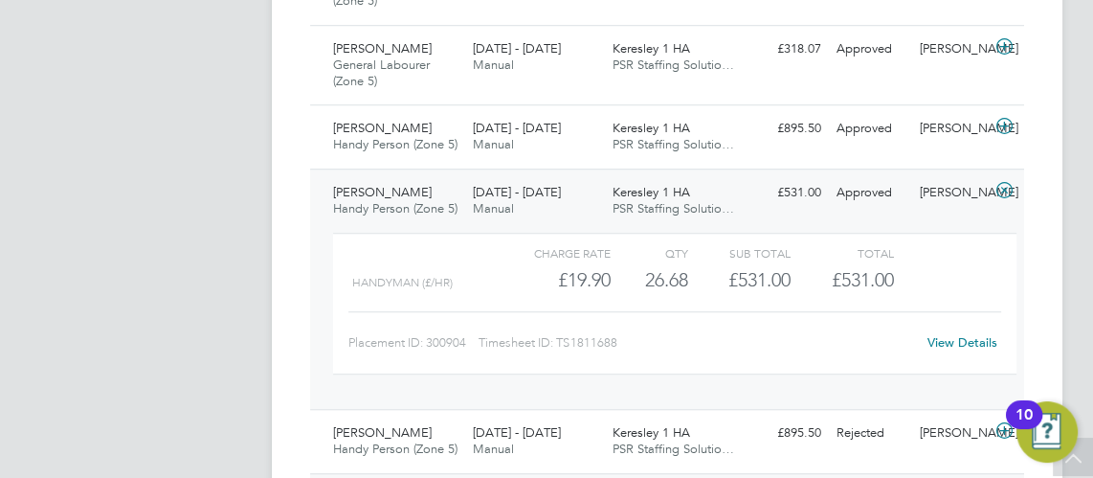
scroll to position [1160, 0]
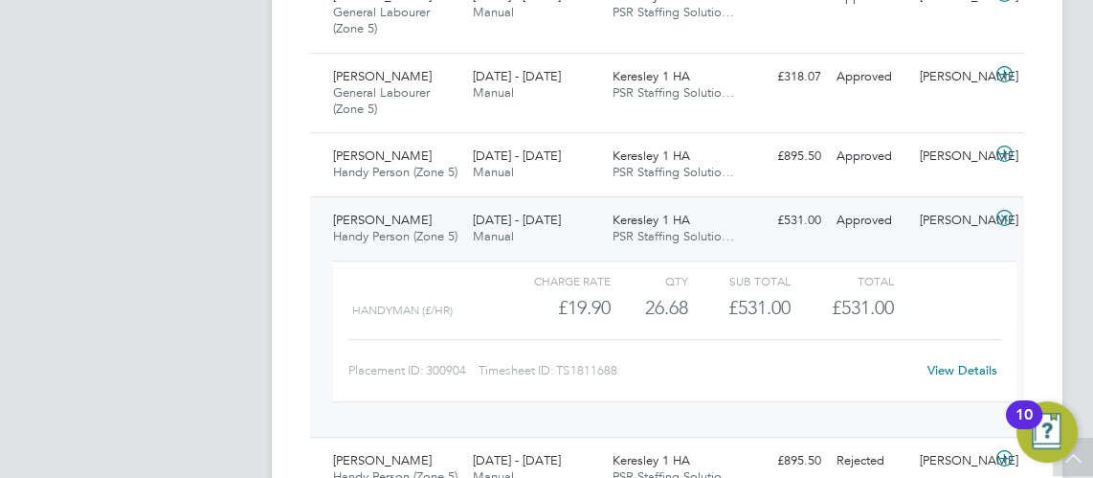
click at [484, 244] on span "Manual" at bounding box center [493, 236] width 41 height 16
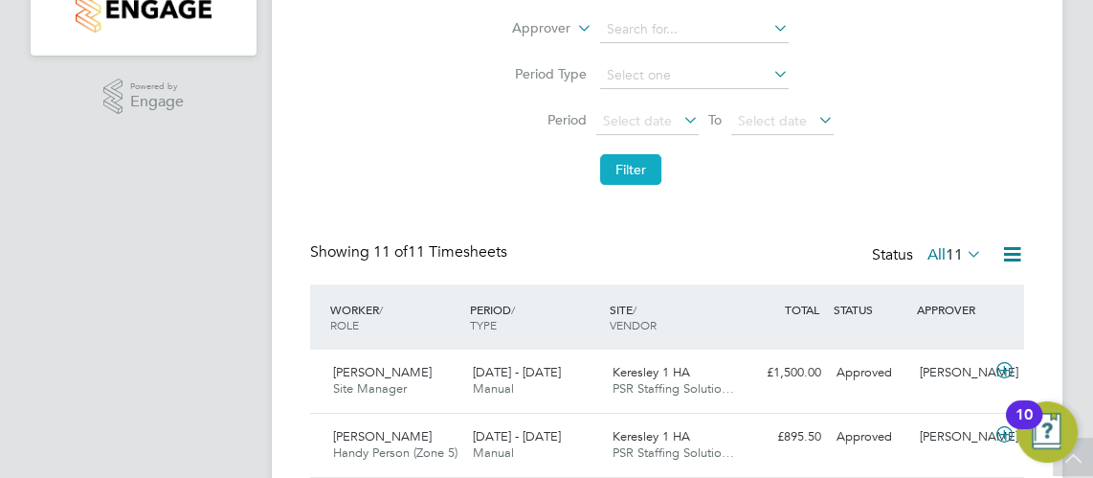
scroll to position [116, 0]
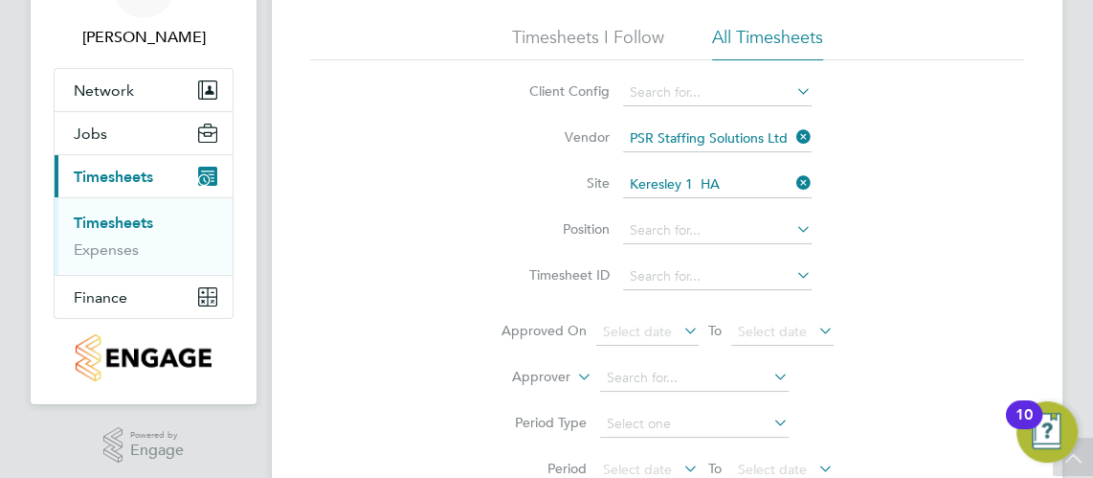
click at [793, 140] on icon at bounding box center [793, 136] width 0 height 27
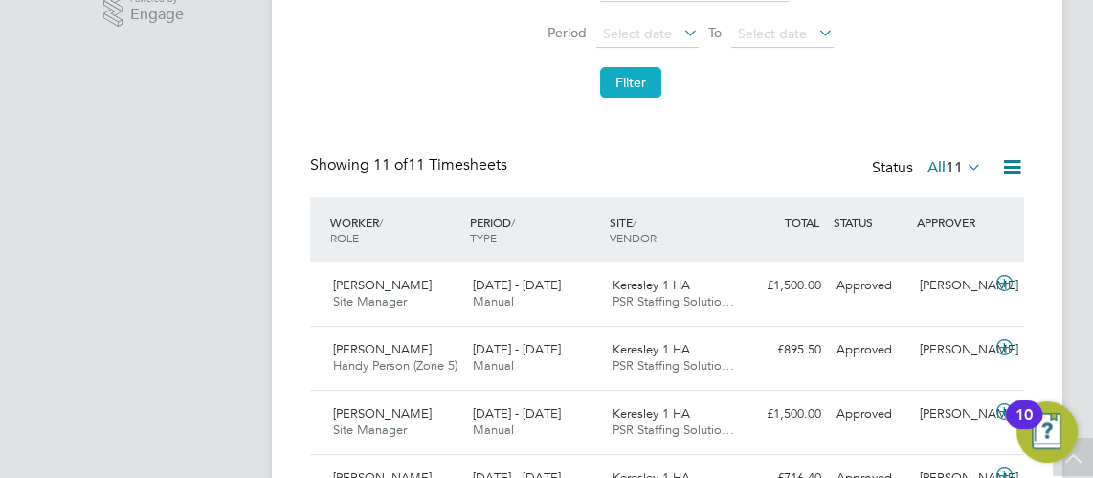
click at [625, 78] on button "Filter" at bounding box center [630, 82] width 61 height 31
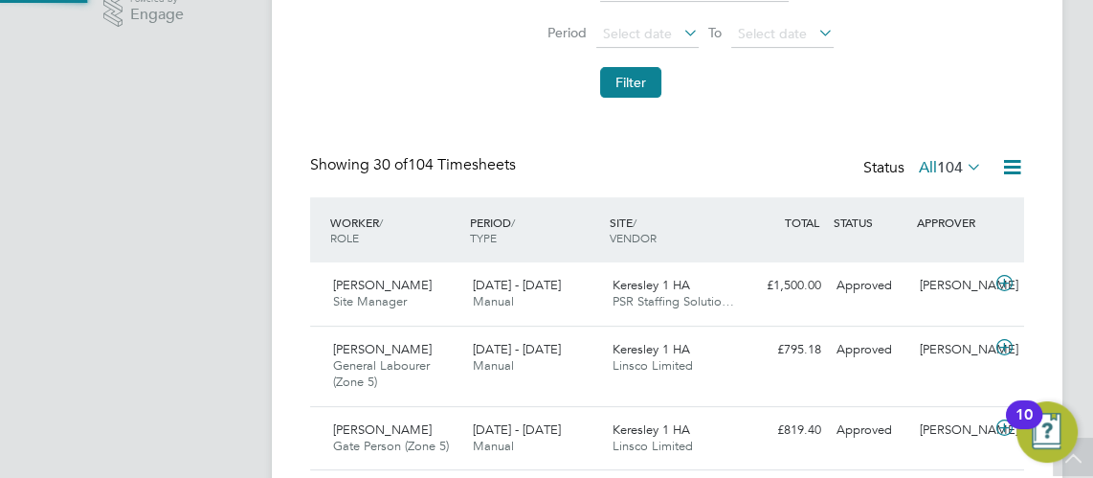
scroll to position [10, 10]
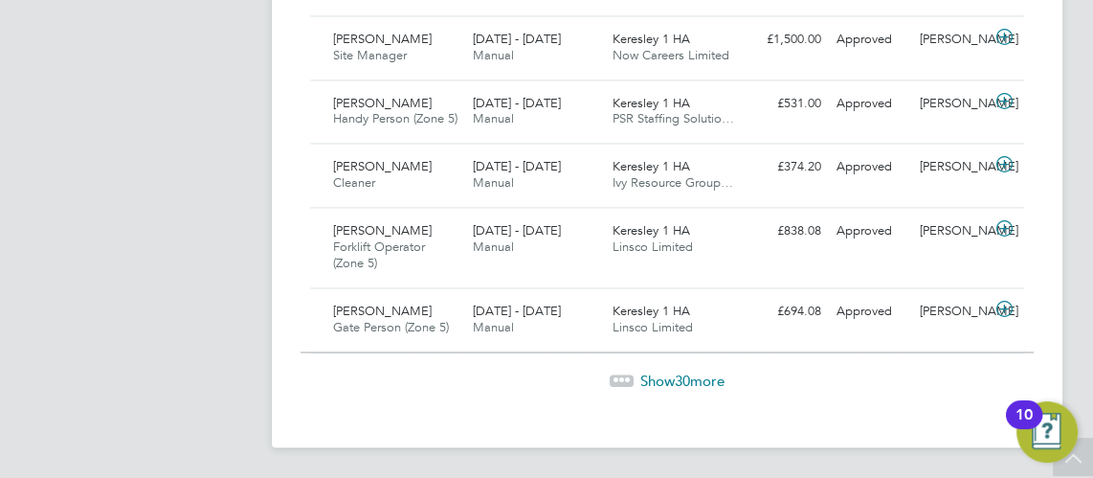
click at [666, 390] on span "Show 30 more" at bounding box center [682, 380] width 84 height 18
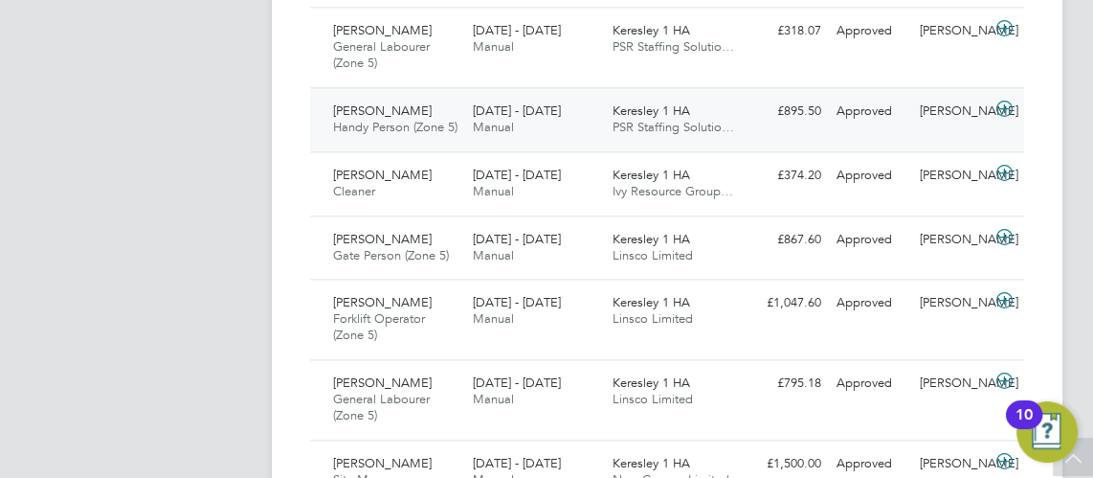
click at [546, 151] on div "[PERSON_NAME] Handy Person (Zone 5) [DATE] - [DATE] [DATE] - [DATE] Manual Kere…" at bounding box center [667, 119] width 714 height 64
